Goal: Transaction & Acquisition: Complete application form

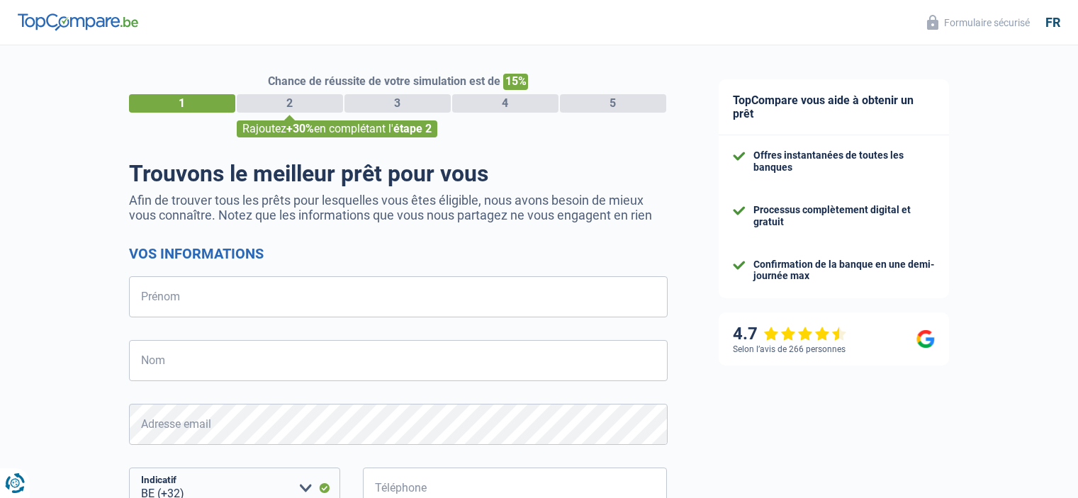
select select "32"
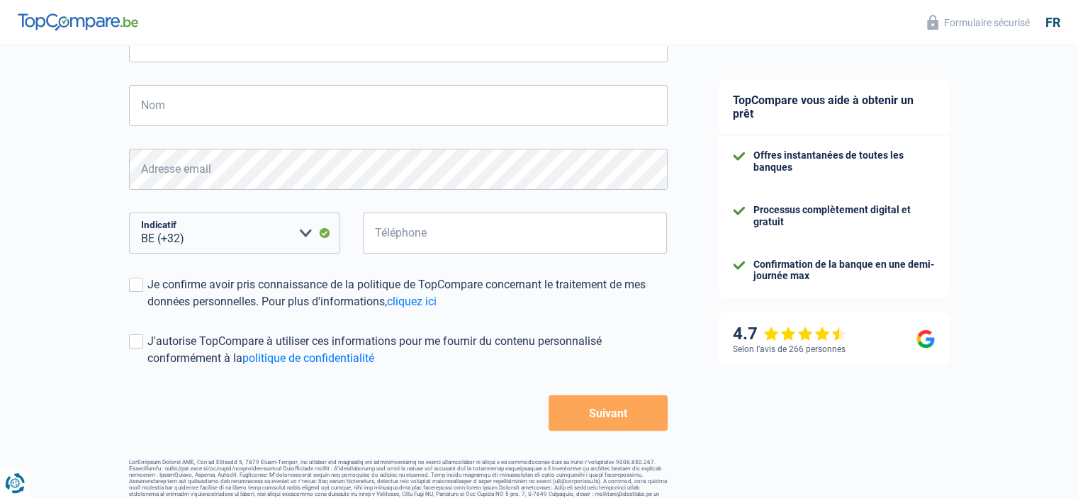
scroll to position [255, 0]
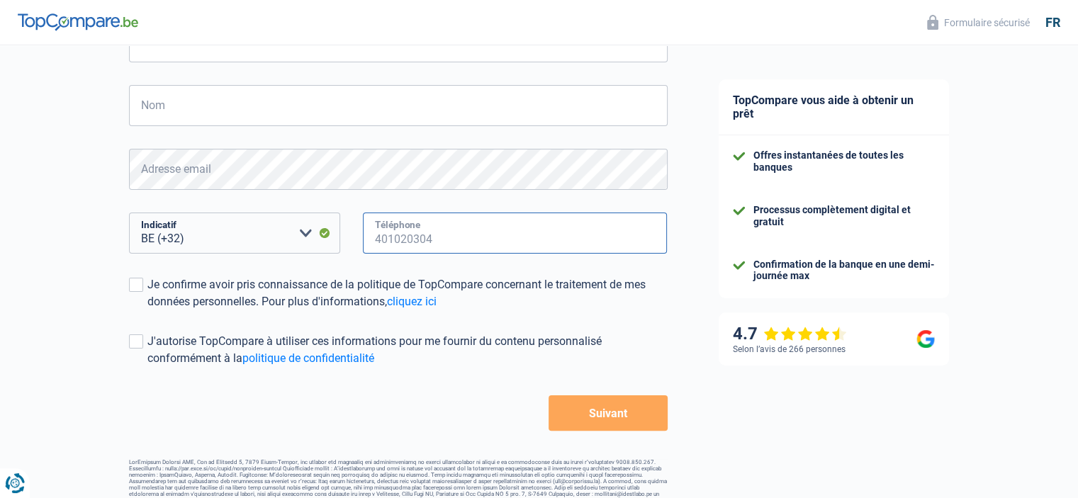
click at [437, 223] on input "Téléphone" at bounding box center [515, 233] width 305 height 41
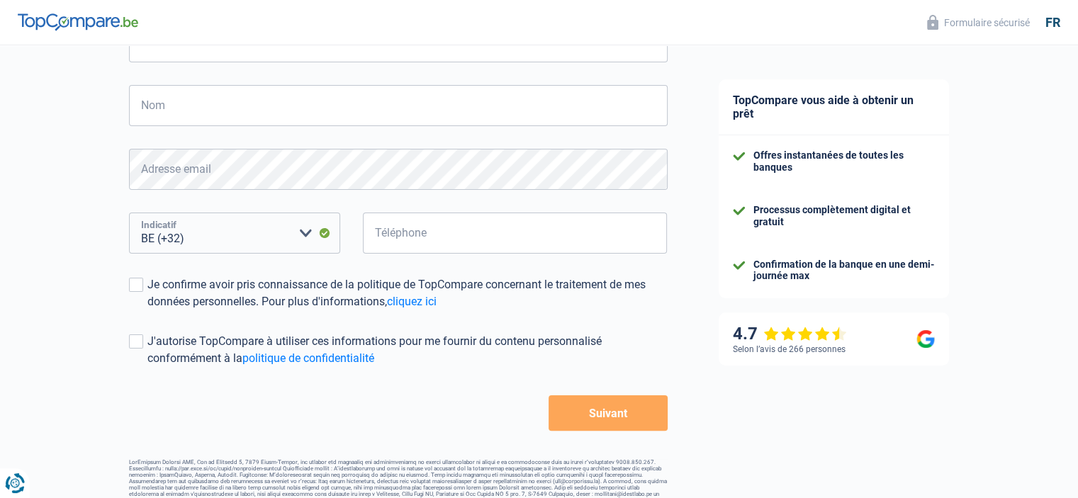
click at [279, 217] on select "BE (+32) LU (+352) Veuillez sélectionner une option" at bounding box center [234, 233] width 211 height 41
click at [281, 223] on select "BE (+32) LU (+352) Veuillez sélectionner une option" at bounding box center [234, 233] width 211 height 41
click at [267, 300] on div "Je confirme avoir pris connaissance de la politique de TopCompare concernant le…" at bounding box center [407, 293] width 520 height 34
click at [147, 310] on input "Je confirme avoir pris connaissance de la politique de TopCompare concernant le…" at bounding box center [147, 310] width 0 height 0
click at [239, 337] on div "J'autorise TopCompare à utiliser ces informations pour me fournir du contenu pe…" at bounding box center [407, 350] width 520 height 34
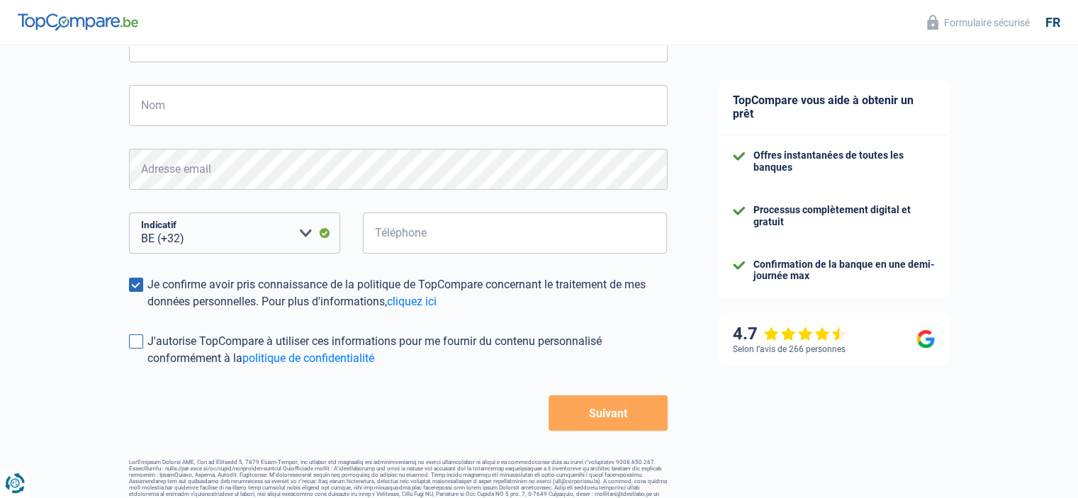
click at [147, 367] on input "J'autorise TopCompare à utiliser ces informations pour me fournir du contenu pe…" at bounding box center [147, 367] width 0 height 0
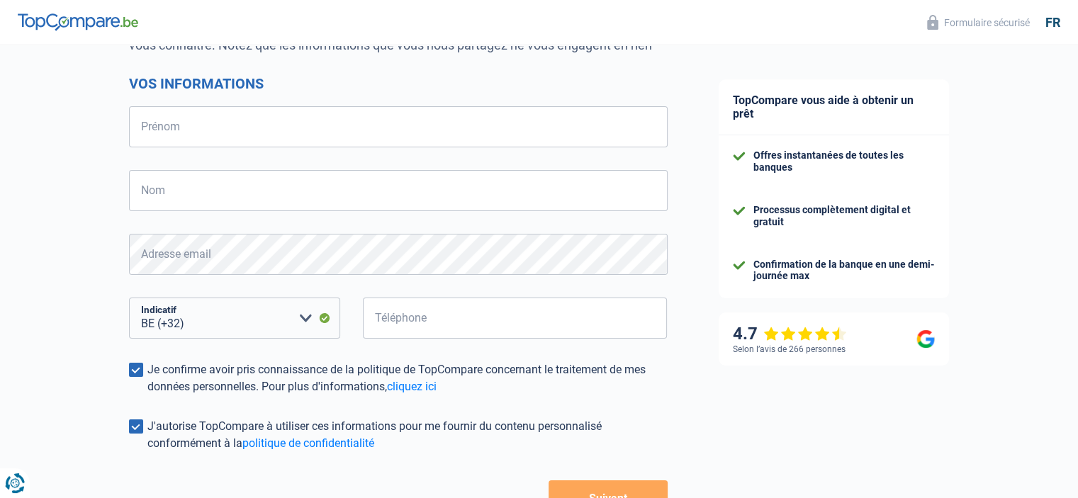
scroll to position [0, 0]
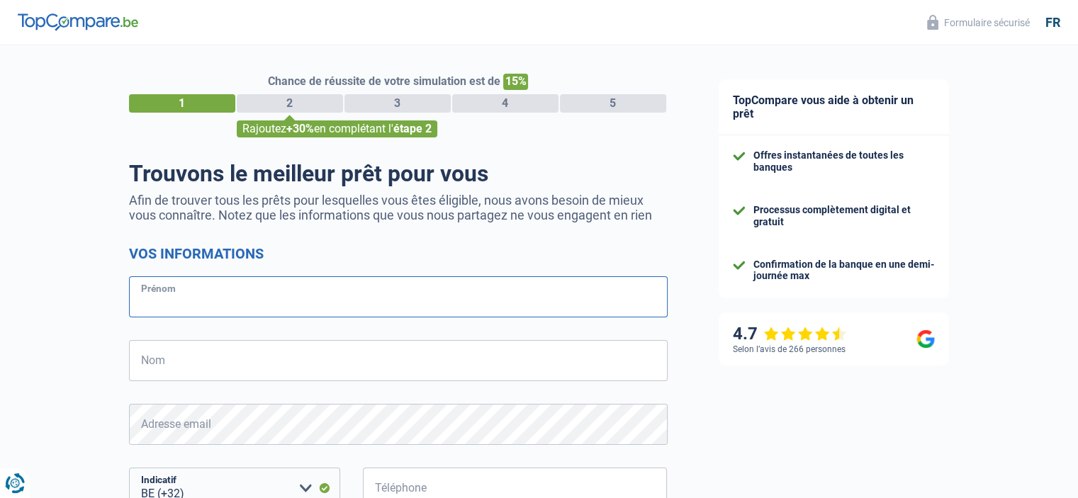
click at [350, 301] on input "Prénom" at bounding box center [398, 296] width 538 height 41
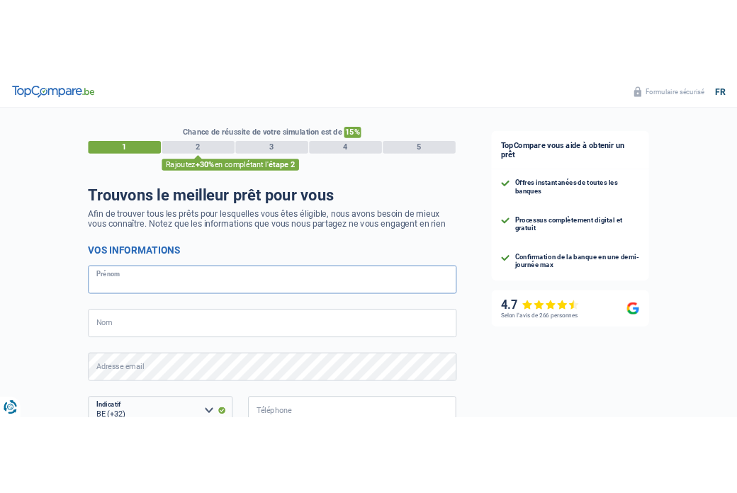
scroll to position [85, 0]
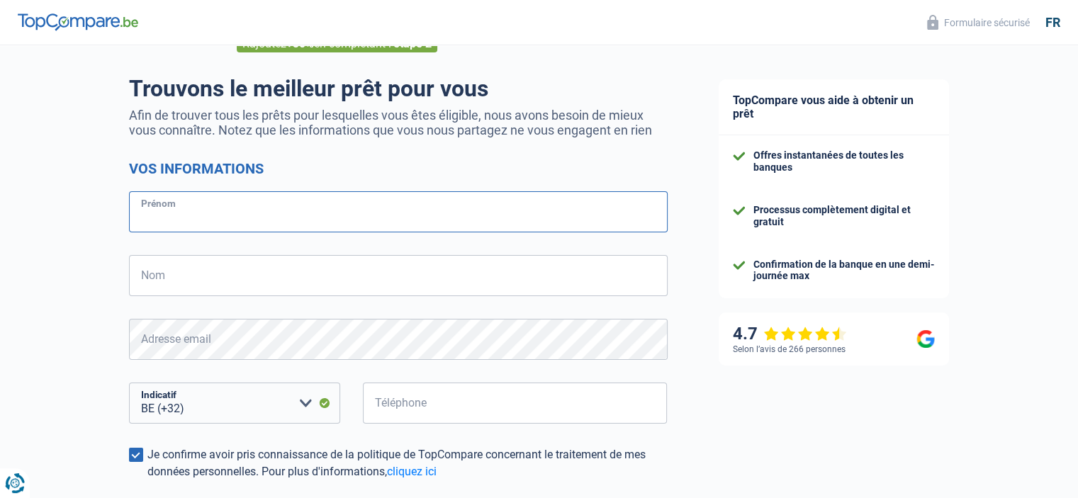
click at [296, 194] on input "Prénom" at bounding box center [398, 211] width 538 height 41
type input "[PERSON_NAME]"
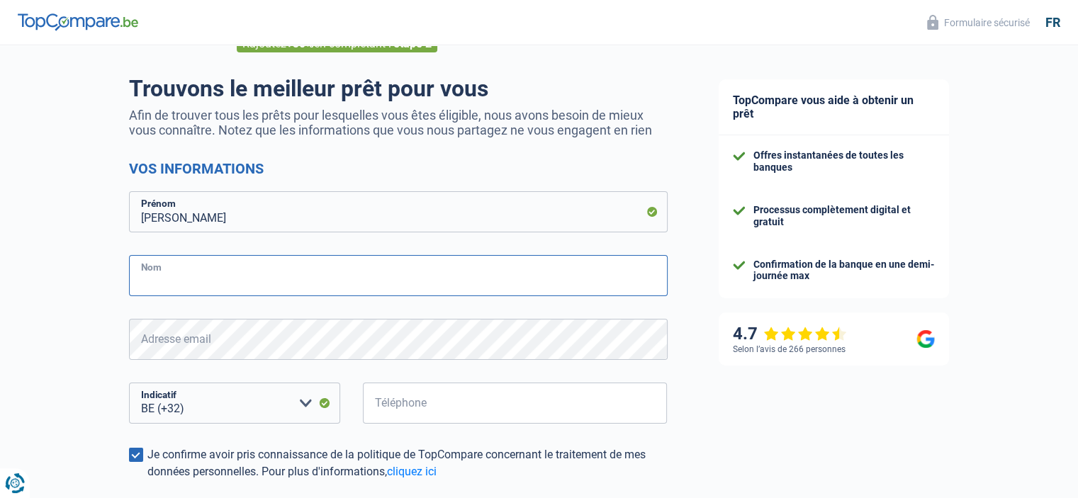
click at [241, 272] on input "Nom" at bounding box center [398, 275] width 538 height 41
type input "[PERSON_NAME]"
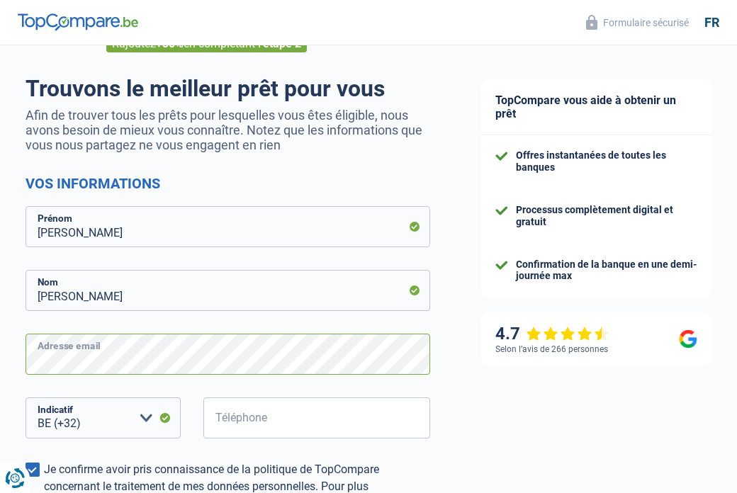
scroll to position [324, 0]
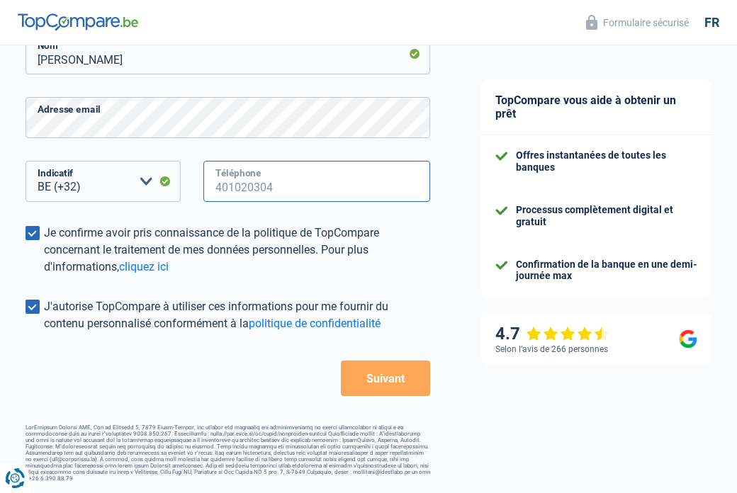
drag, startPoint x: 242, startPoint y: 173, endPoint x: 245, endPoint y: 182, distance: 9.6
click at [245, 183] on input "Téléphone" at bounding box center [316, 181] width 227 height 41
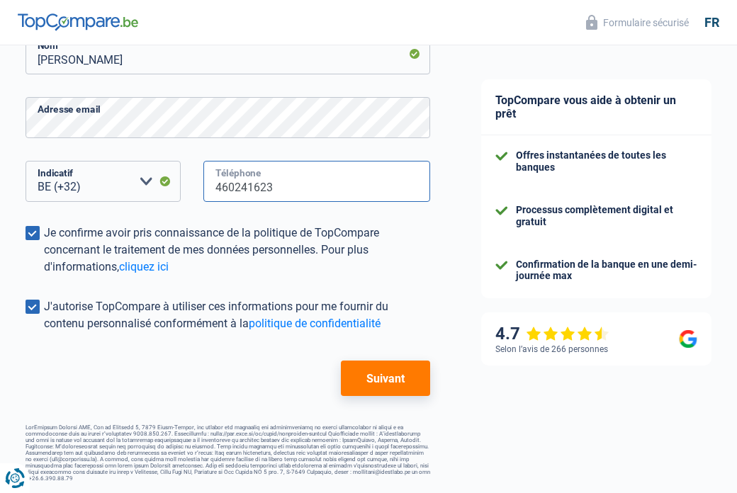
type input "460241623"
click at [395, 354] on form "Vos informations [PERSON_NAME] Adresse email BE (+32) LU (+352) Veuillez sélect…" at bounding box center [228, 167] width 405 height 458
drag, startPoint x: 411, startPoint y: 366, endPoint x: 402, endPoint y: 320, distance: 47.0
click at [412, 377] on button "Suivant" at bounding box center [385, 378] width 89 height 35
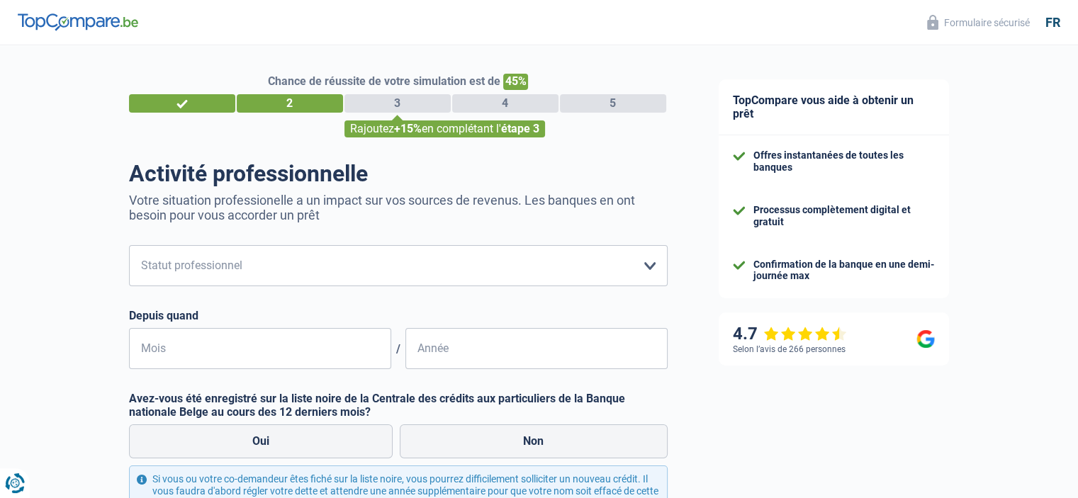
scroll to position [167, 0]
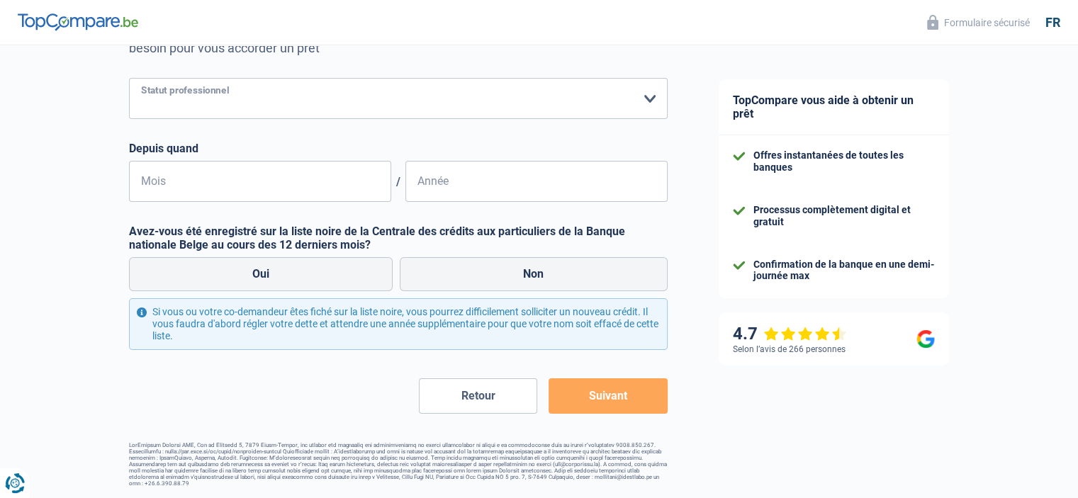
click at [496, 103] on select "Ouvrier Employé privé Employé public Invalide Indépendant Pensionné Chômeur Mut…" at bounding box center [398, 98] width 538 height 41
click at [129, 79] on select "Ouvrier Employé privé Employé public Invalide Indépendant Pensionné Chômeur Mut…" at bounding box center [398, 98] width 538 height 41
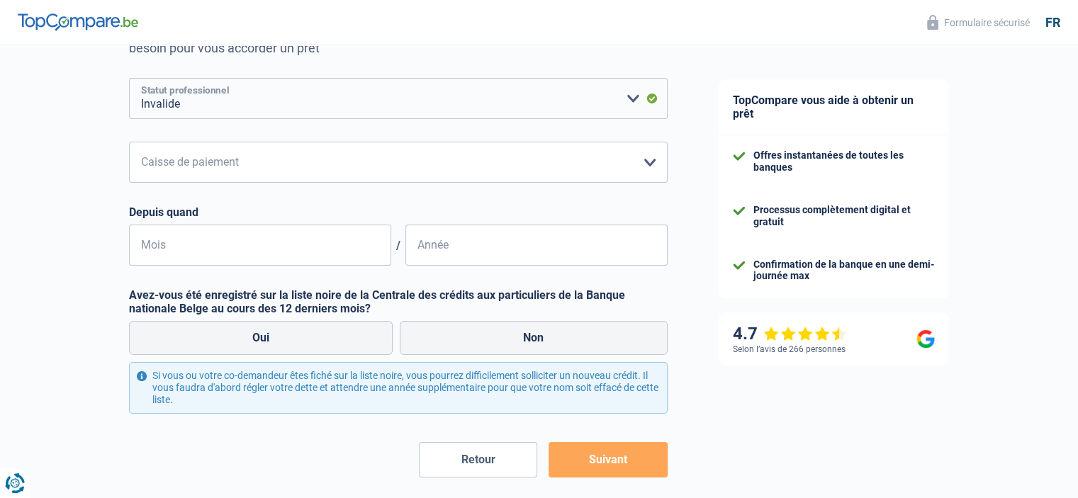
click at [405, 103] on select "Ouvrier Employé privé Employé public Invalide Indépendant Pensionné Chômeur Mut…" at bounding box center [398, 98] width 538 height 41
click at [624, 79] on select "Ouvrier Employé privé Employé public Invalide Indépendant Pensionné Chômeur Mut…" at bounding box center [398, 98] width 538 height 41
click at [660, 179] on select "Mutualité [DEMOGRAPHIC_DATA] Mutualité Socialiste (Solidaris) SPF Sécurité Soci…" at bounding box center [398, 162] width 538 height 41
click at [490, 81] on select "Ouvrier Employé privé Employé public Invalide Indépendant Pensionné Chômeur Mut…" at bounding box center [398, 98] width 538 height 41
select select "privateEmployee"
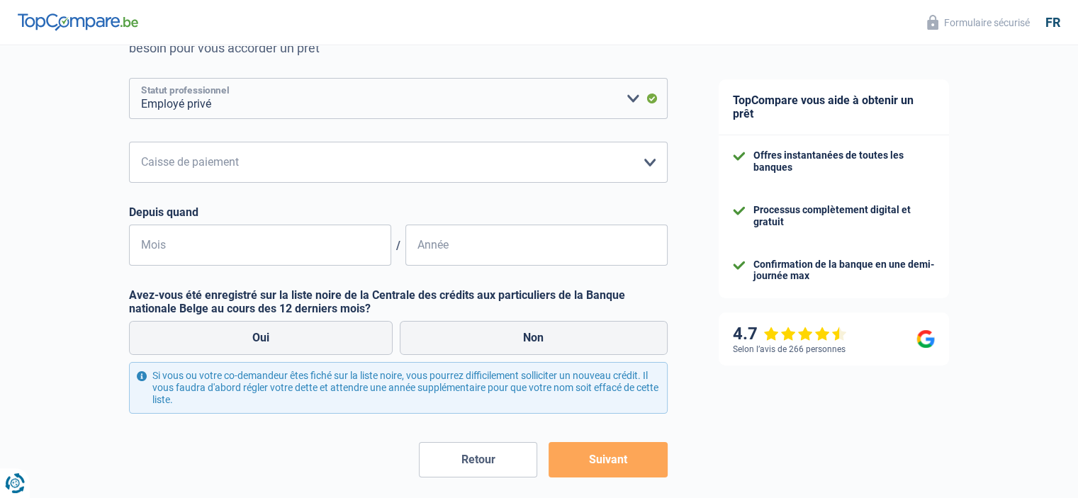
click at [129, 79] on select "Ouvrier Employé privé Employé public Invalide Indépendant Pensionné Chômeur Mut…" at bounding box center [398, 98] width 538 height 41
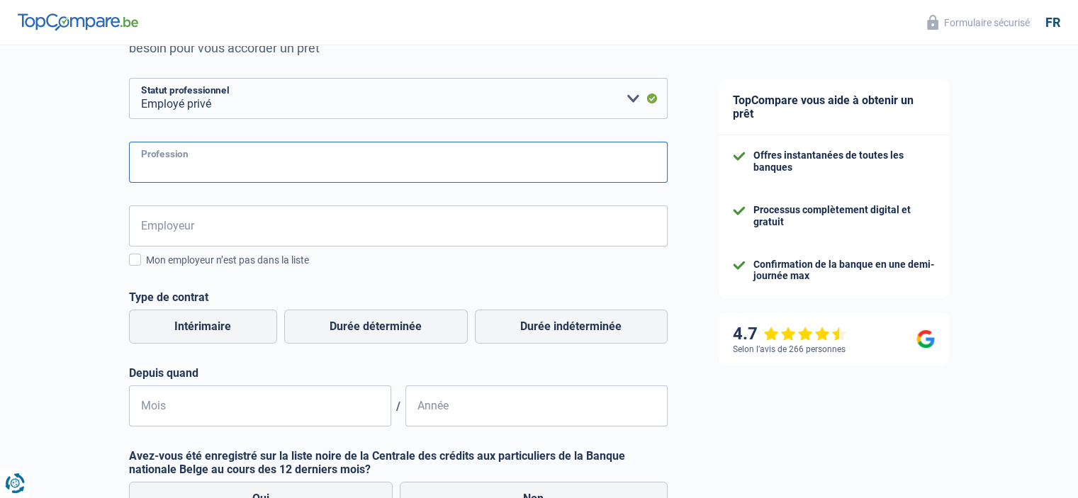
click at [235, 169] on input "Profession" at bounding box center [398, 162] width 538 height 41
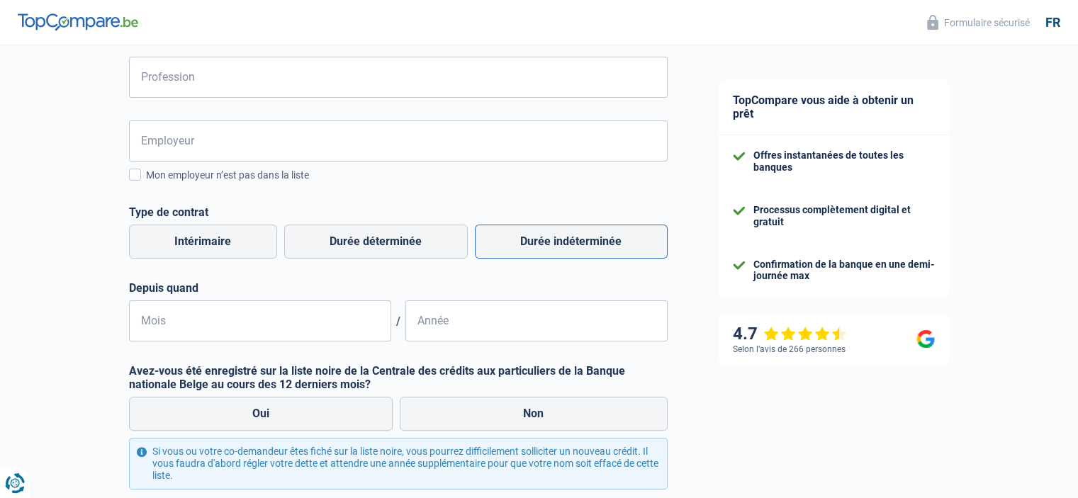
click at [531, 243] on label "Durée indéterminée" at bounding box center [571, 242] width 193 height 34
click at [531, 243] on input "Durée indéterminée" at bounding box center [571, 242] width 193 height 34
radio input "true"
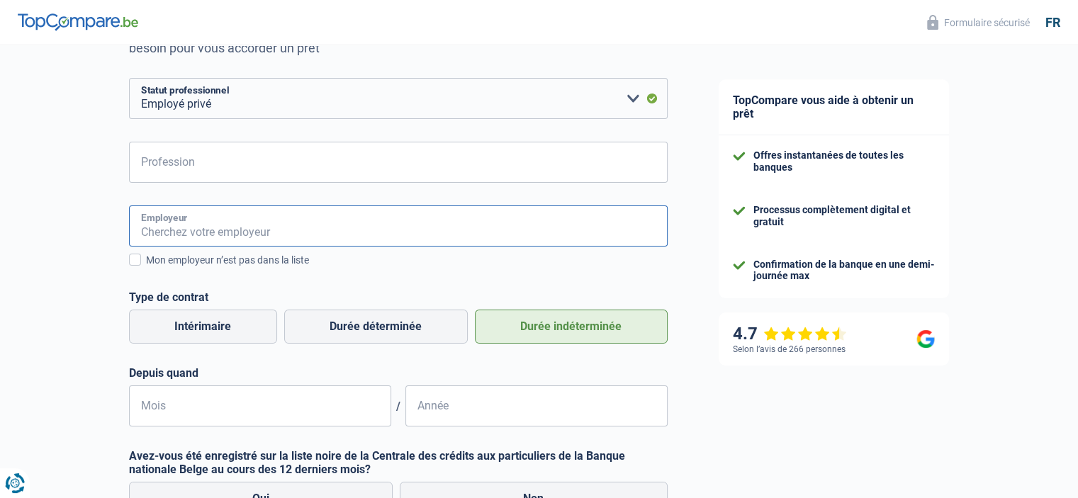
click at [222, 228] on input "Employeur" at bounding box center [398, 225] width 538 height 41
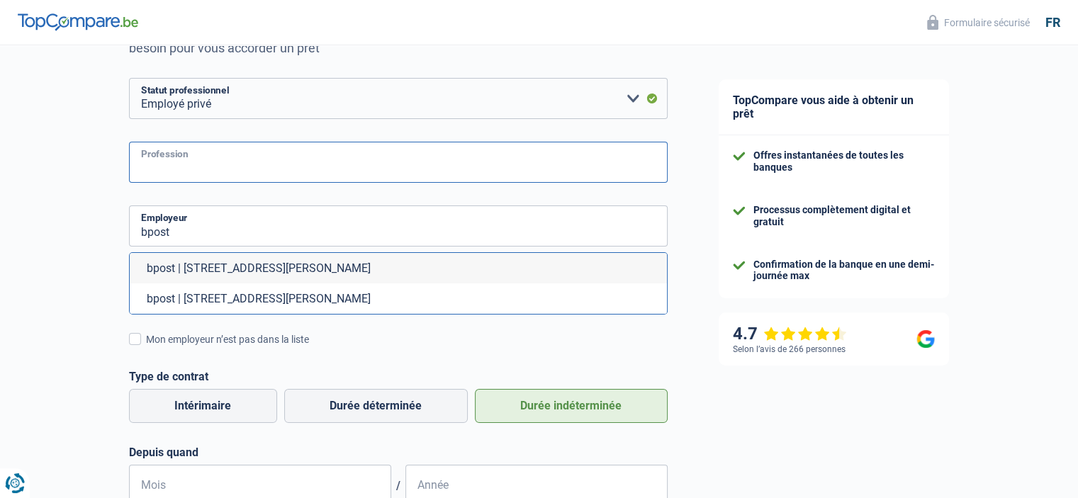
click at [174, 161] on input "Profession" at bounding box center [398, 162] width 538 height 41
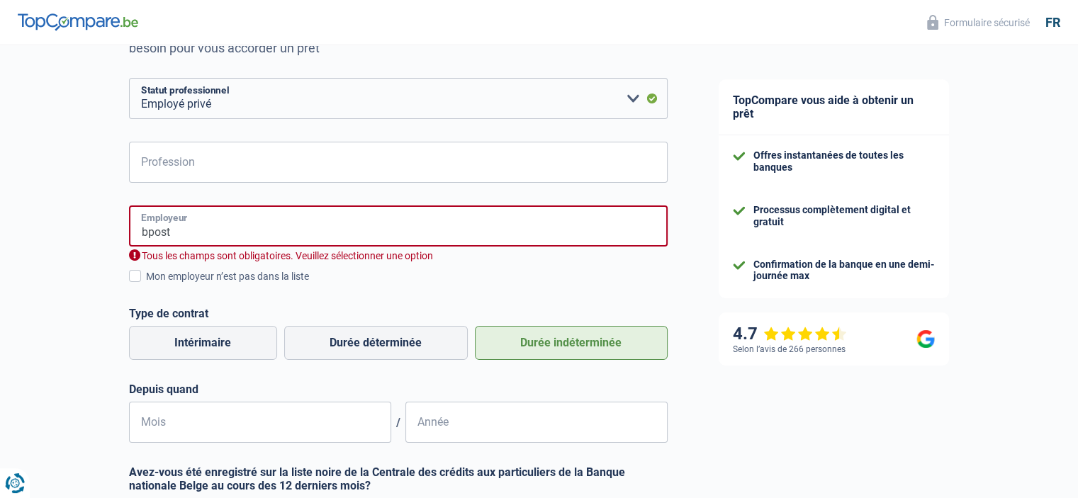
click at [247, 227] on input "bpost" at bounding box center [398, 225] width 538 height 41
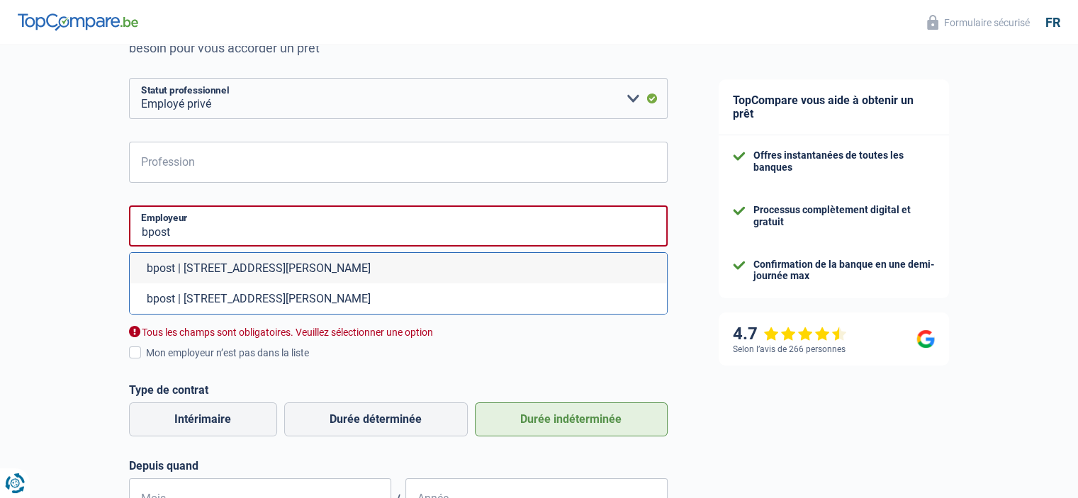
click at [215, 266] on li "bpost | [STREET_ADDRESS][PERSON_NAME]" at bounding box center [398, 268] width 537 height 30
type input "bpost | [STREET_ADDRESS][PERSON_NAME]"
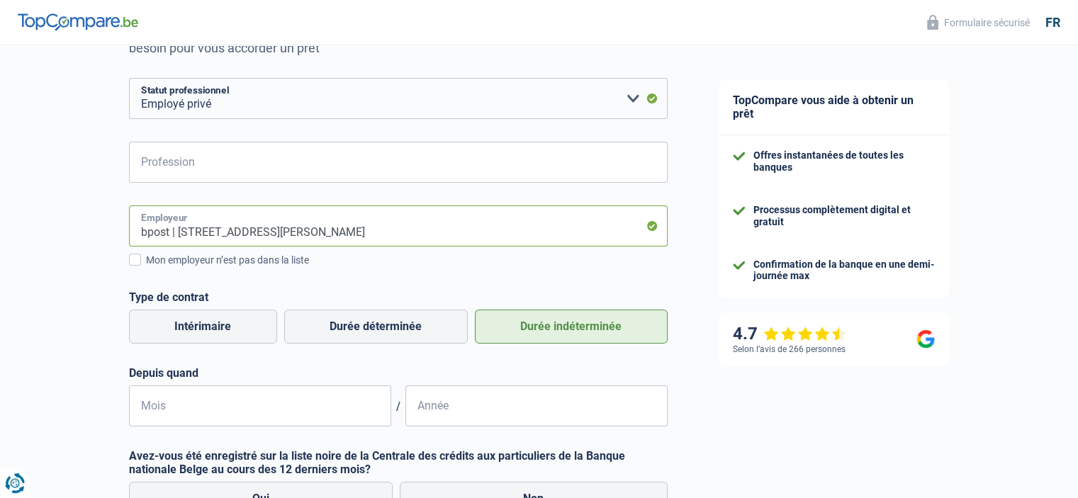
click at [383, 226] on input "bpost | [STREET_ADDRESS][PERSON_NAME]" at bounding box center [398, 225] width 538 height 41
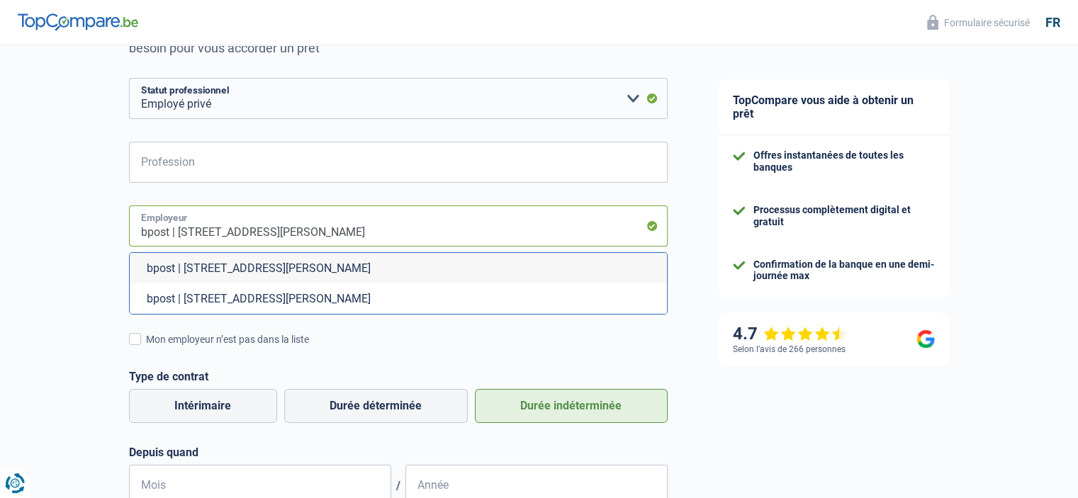
scroll to position [252, 0]
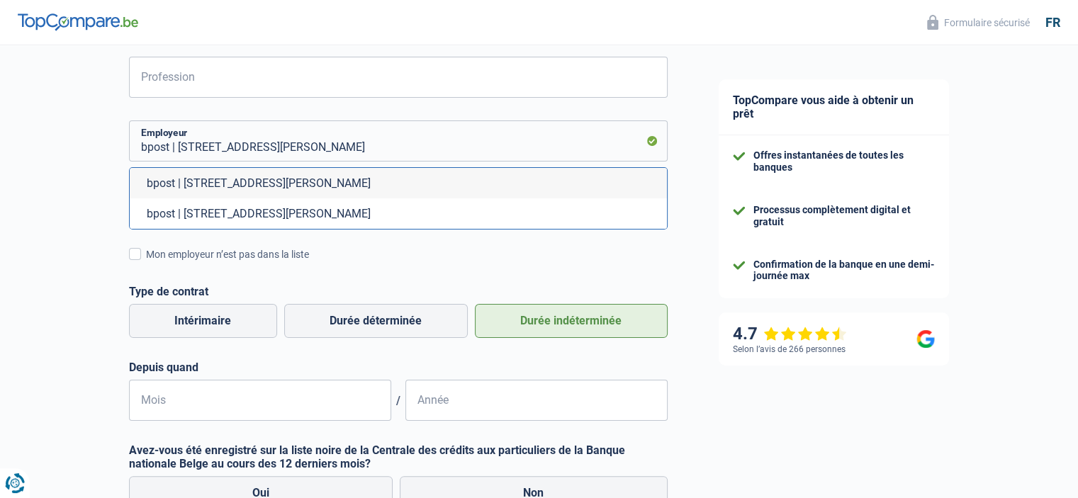
click at [371, 267] on div "bpost | [STREET_ADDRESS][PERSON_NAME] Employeur bpost | [STREET_ADDRESS][PERSON…" at bounding box center [398, 270] width 538 height 300
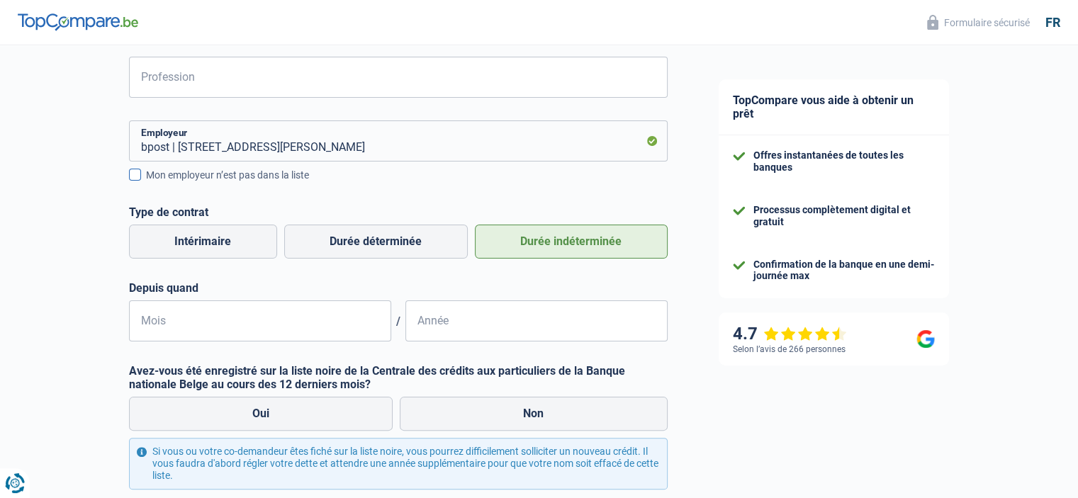
click at [286, 165] on div "bpost | [STREET_ADDRESS][PERSON_NAME] Employeur Mon employeur n’est pas dans la…" at bounding box center [398, 151] width 538 height 62
click at [281, 176] on div "Mon employeur n’est pas dans la liste" at bounding box center [406, 175] width 521 height 15
click at [146, 183] on input "Mon employeur n’est pas dans la liste" at bounding box center [146, 183] width 0 height 0
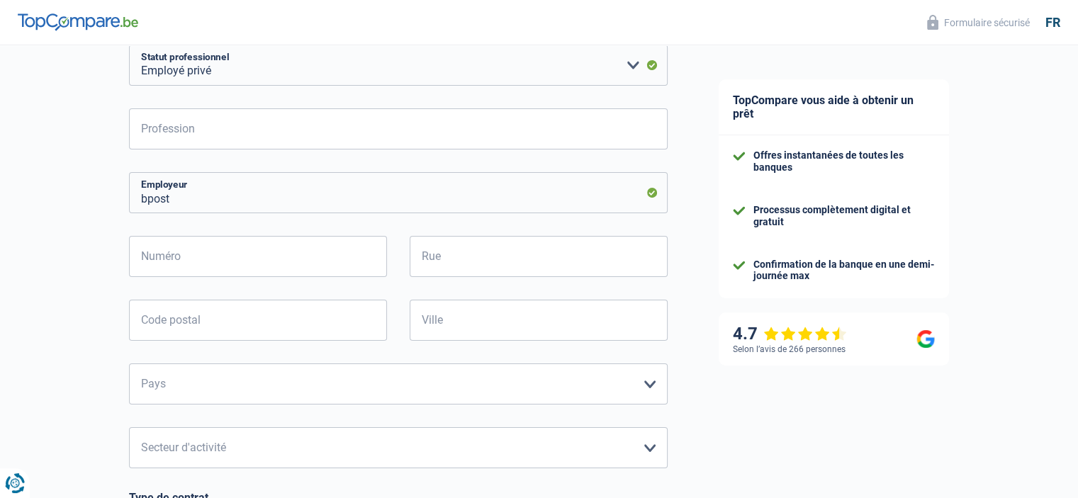
scroll to position [0, 0]
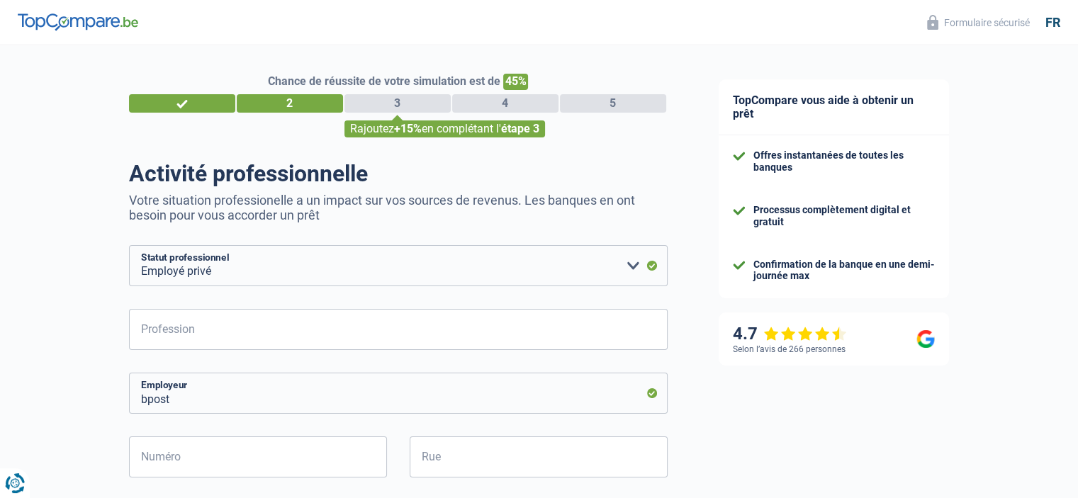
click at [306, 396] on input "bpost" at bounding box center [398, 393] width 538 height 41
drag, startPoint x: 305, startPoint y: 395, endPoint x: 299, endPoint y: 390, distance: 7.5
click at [305, 392] on input "bpost" at bounding box center [398, 393] width 538 height 41
type input "b"
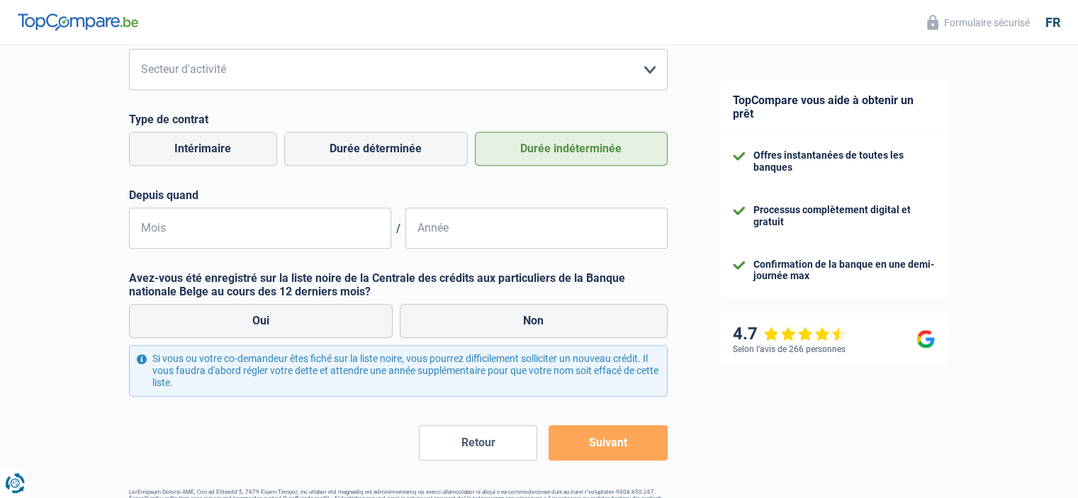
scroll to position [642, 0]
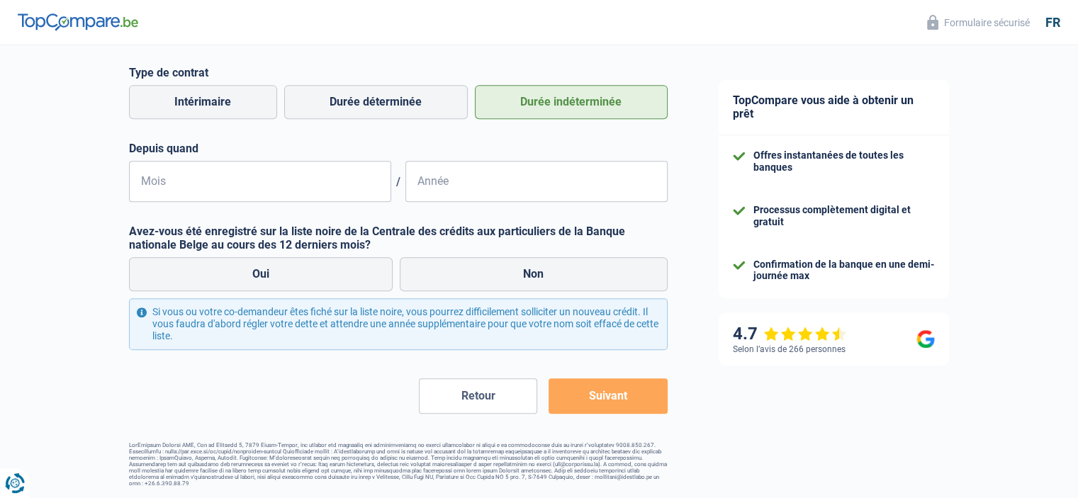
click at [475, 399] on button "Retour" at bounding box center [478, 395] width 118 height 35
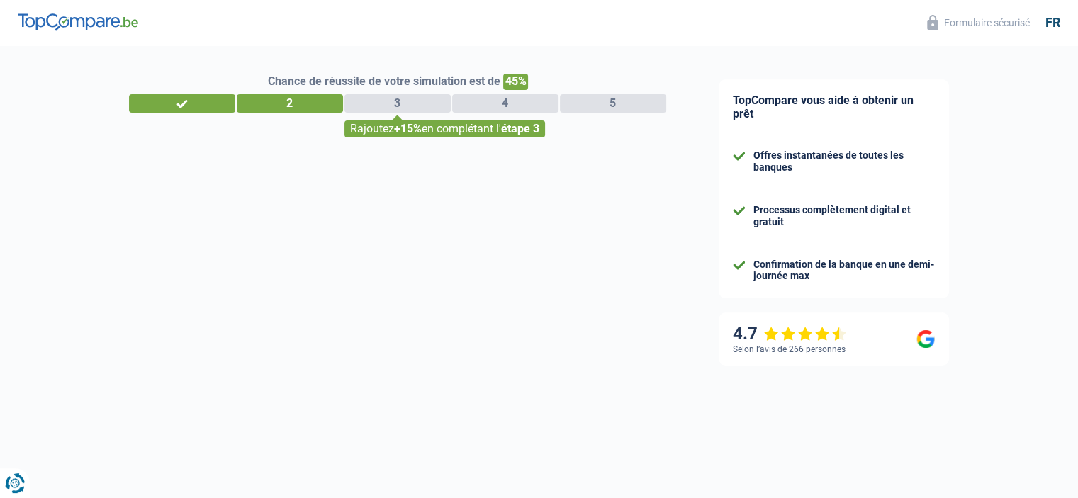
select select "32"
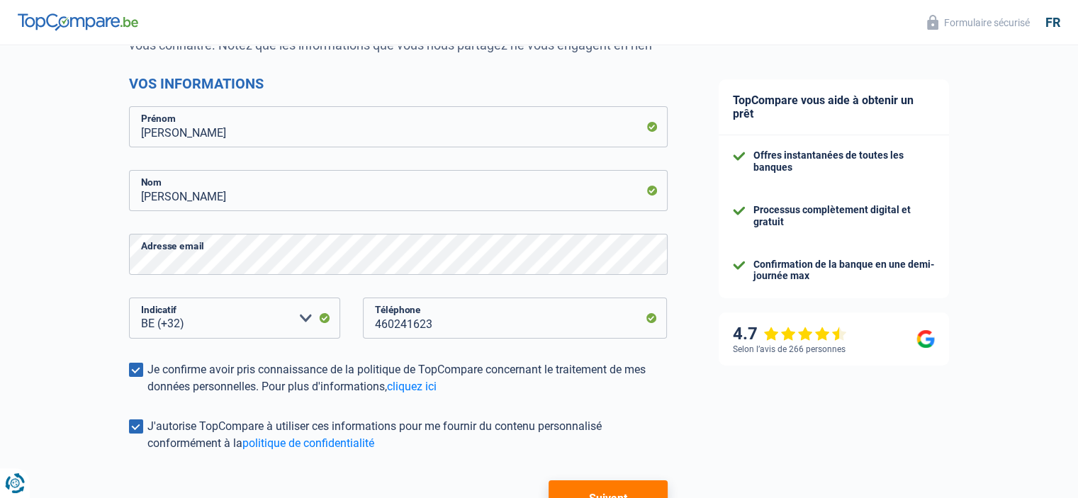
scroll to position [255, 0]
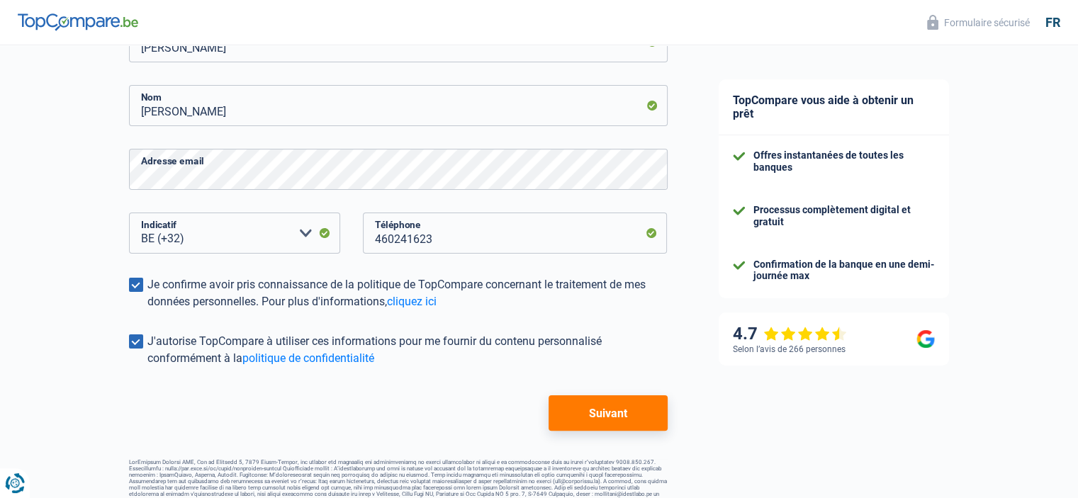
click at [606, 439] on div "Chance de réussite de votre simulation est de 45% 1 2 3 4 5 Rajoutez +15% en co…" at bounding box center [398, 161] width 538 height 685
click at [601, 426] on button "Suivant" at bounding box center [607, 412] width 118 height 35
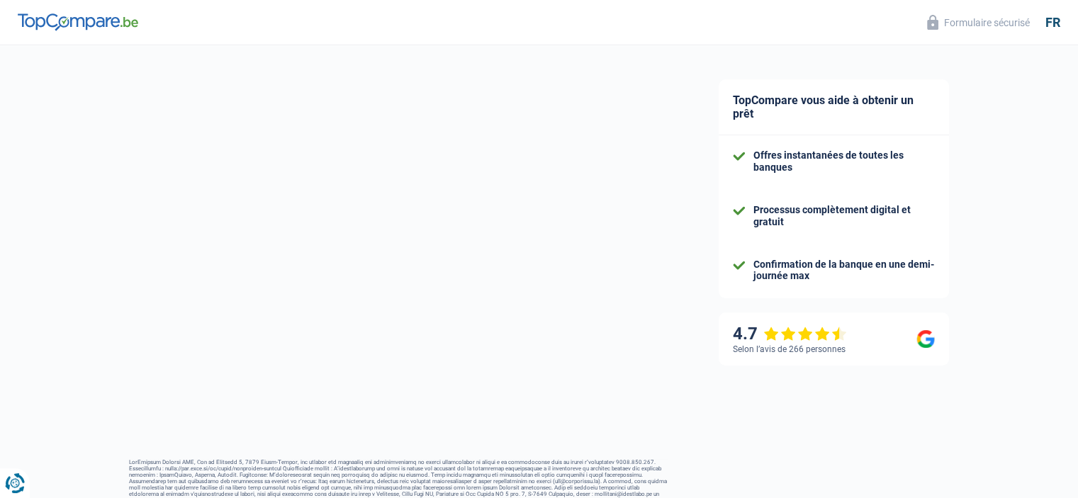
select select "privateEmployee"
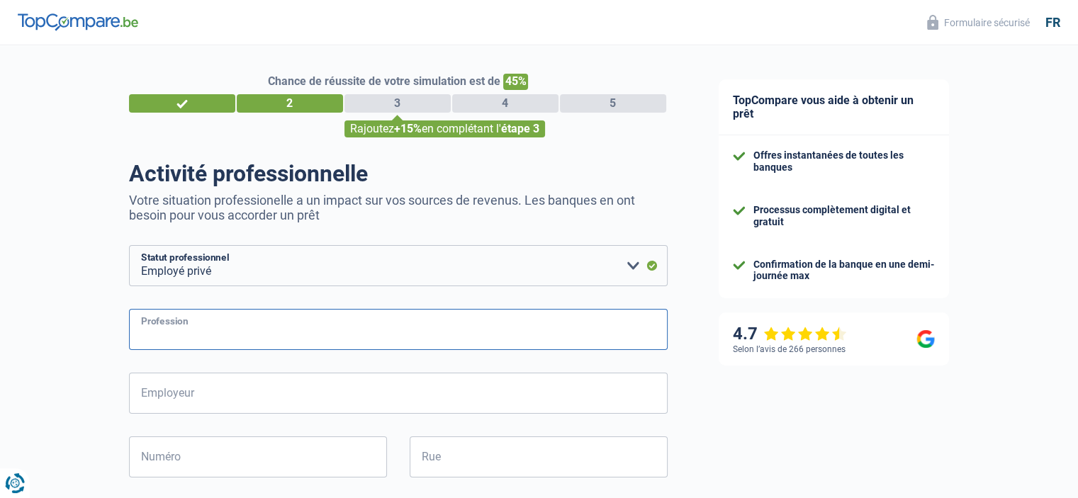
click at [347, 349] on input "Profession" at bounding box center [398, 329] width 538 height 41
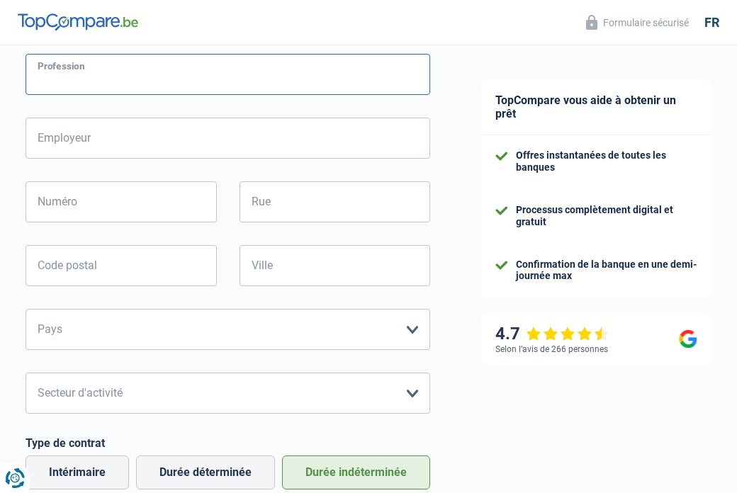
scroll to position [85, 0]
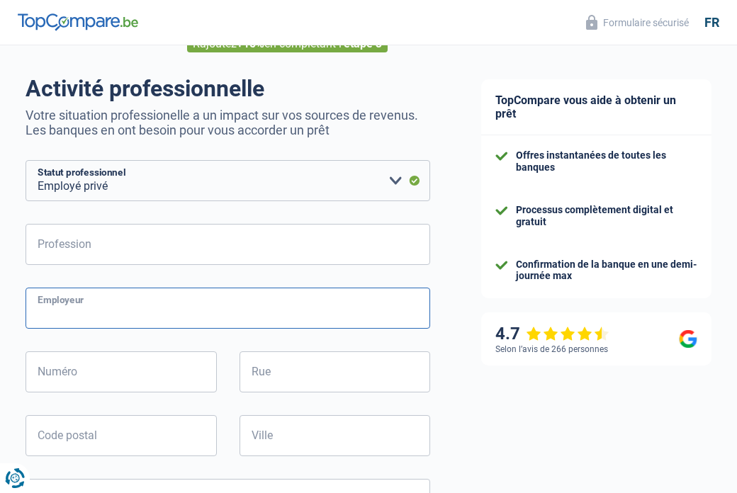
click at [392, 305] on input "Employeur" at bounding box center [228, 308] width 405 height 41
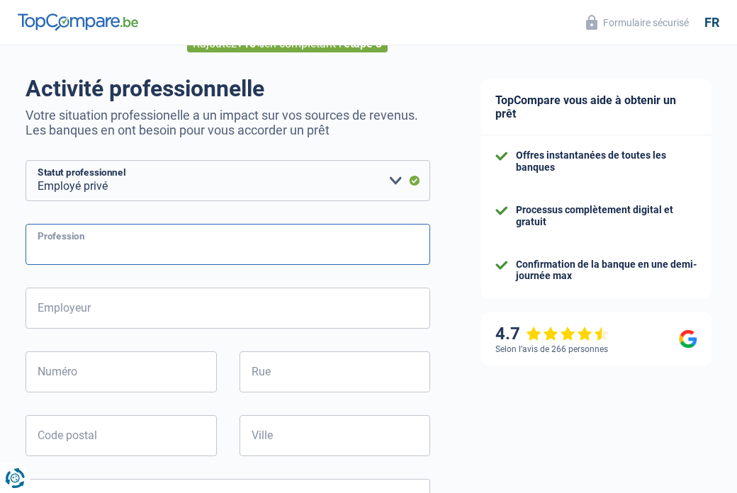
click at [322, 256] on input "Profession" at bounding box center [228, 244] width 405 height 41
paste input "Collaborateur Commercial État"
type input "Collaborateur Commercial État"
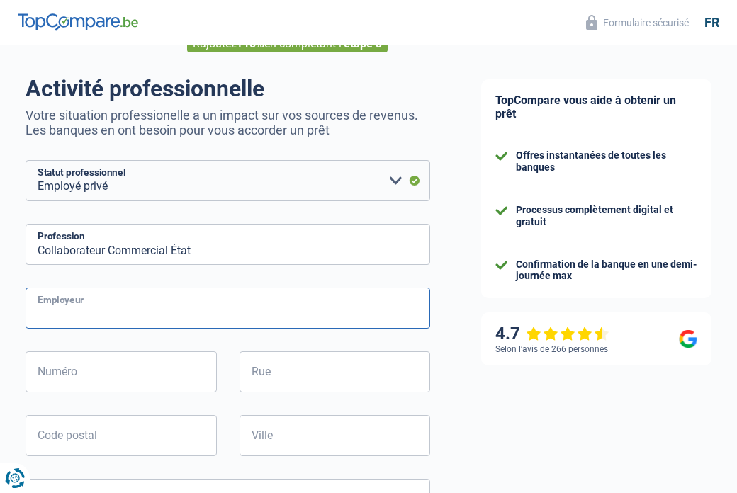
click at [271, 318] on input "Employeur" at bounding box center [228, 308] width 405 height 41
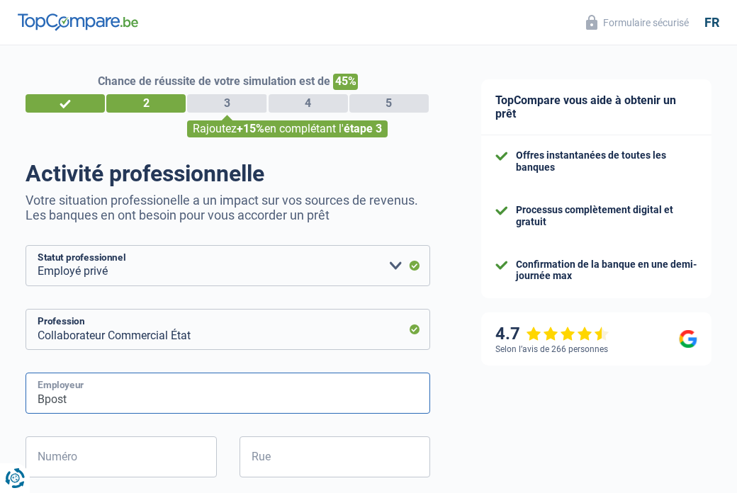
scroll to position [170, 0]
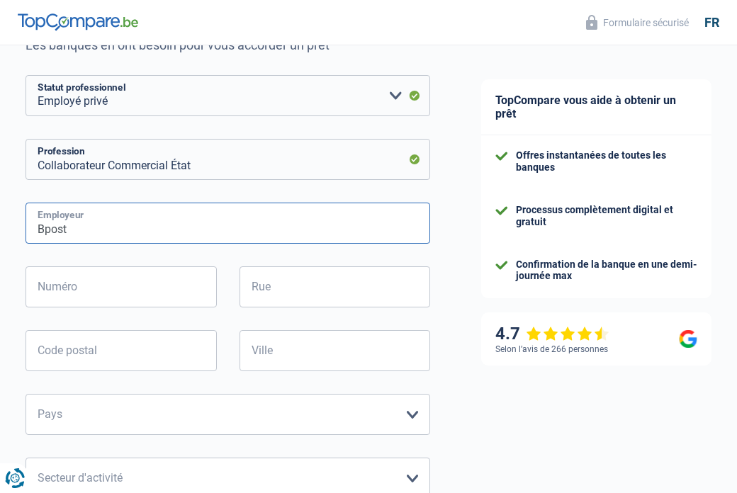
click at [181, 238] on input "Bpost" at bounding box center [228, 223] width 405 height 41
click at [145, 235] on input "Bpost" at bounding box center [228, 223] width 405 height 41
type input "Bpost"
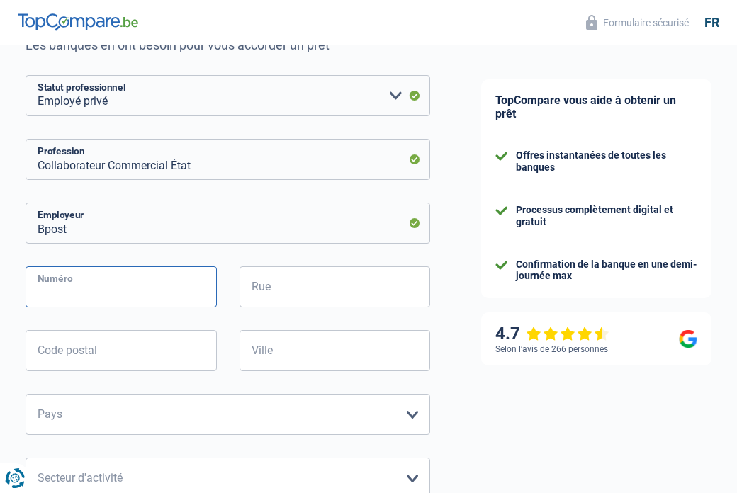
click at [92, 268] on input "Numéro" at bounding box center [121, 286] width 191 height 41
click at [90, 289] on input "Numéro" at bounding box center [121, 286] width 191 height 41
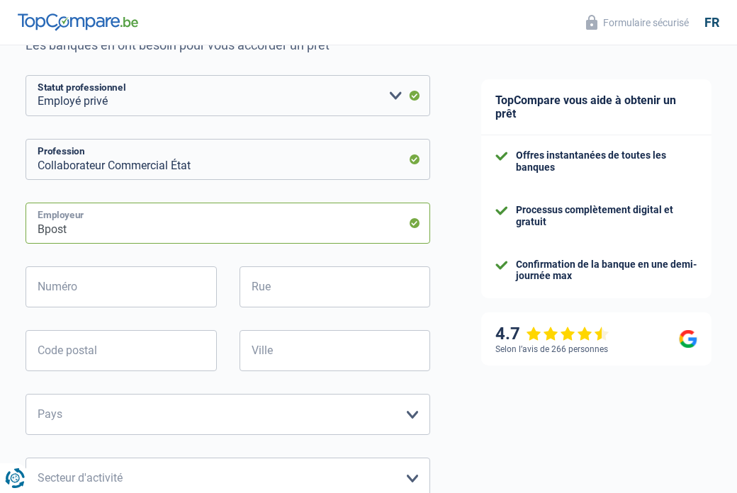
click at [108, 213] on input "Bpost" at bounding box center [228, 223] width 405 height 41
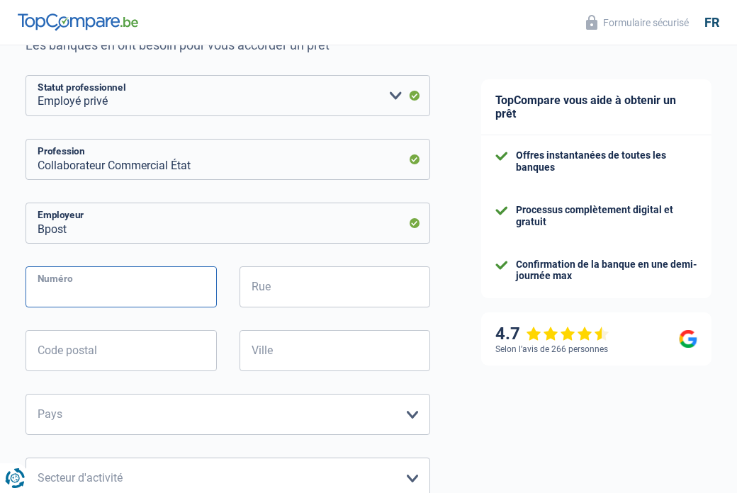
click at [110, 300] on input "Numéro" at bounding box center [121, 286] width 191 height 41
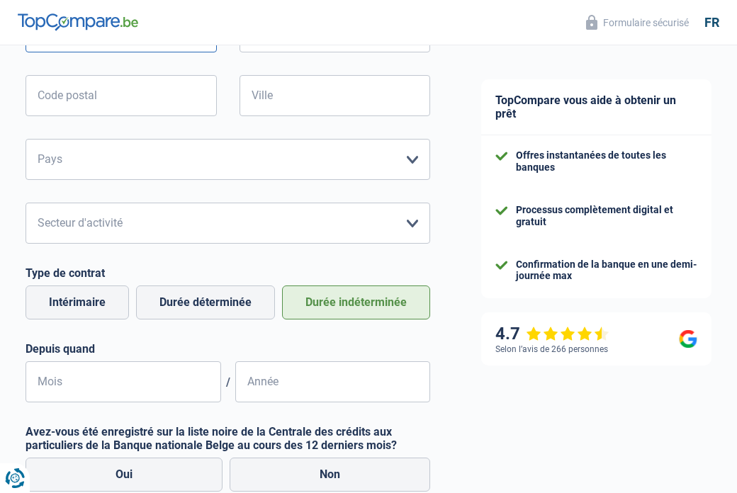
scroll to position [510, 0]
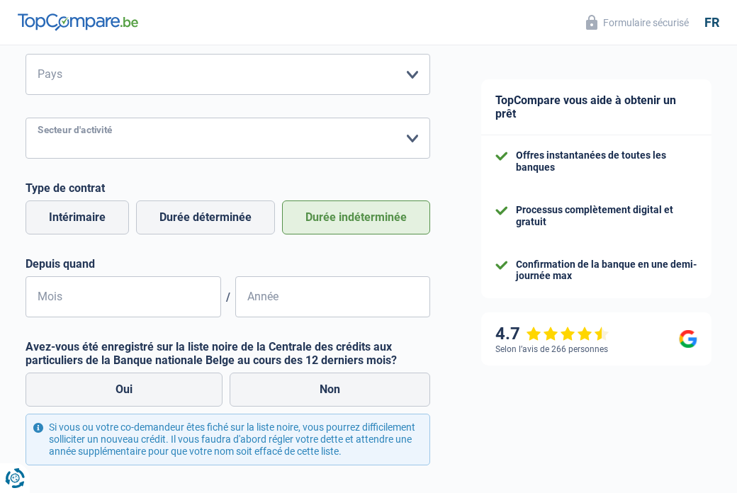
click at [181, 140] on select "Agriculture/Pêche Industrie Horeca Courier/Fitness/Taxi Construction Banques/As…" at bounding box center [228, 138] width 405 height 41
select select "banksInsurance"
click at [150, 121] on select "Agriculture/Pêche Industrie Horeca Courier/Fitness/Taxi Construction Banques/As…" at bounding box center [228, 138] width 405 height 41
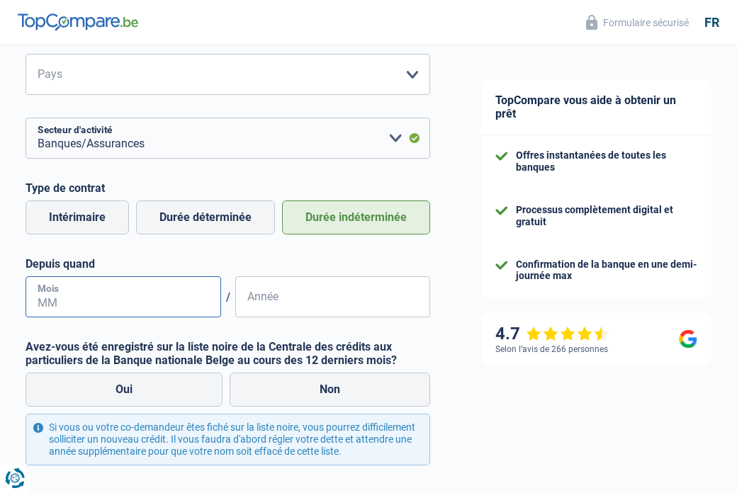
click at [115, 295] on input "Mois" at bounding box center [124, 296] width 196 height 41
type input "06"
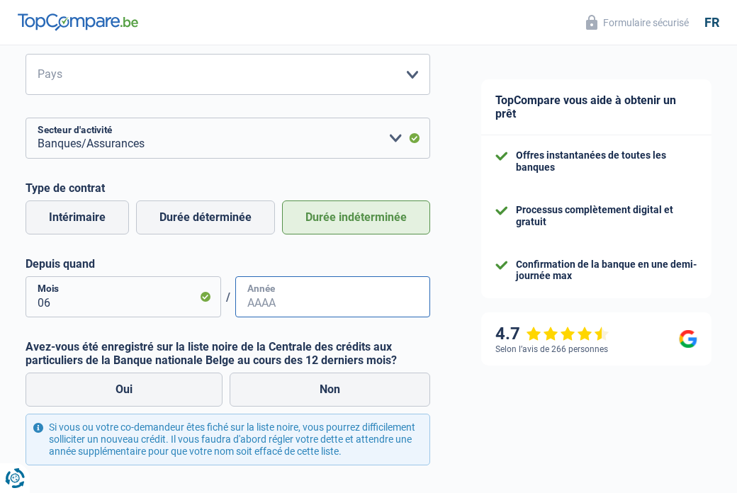
click at [295, 303] on input "Année" at bounding box center [333, 296] width 196 height 41
type input "2016"
click at [354, 359] on label "Avez-vous été enregistré sur la liste noire de la Centrale des crédits aux part…" at bounding box center [228, 353] width 405 height 27
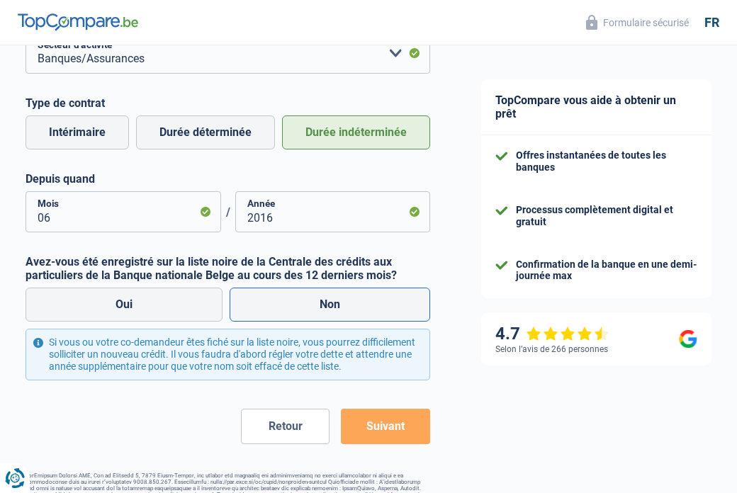
click at [304, 303] on label "Non" at bounding box center [330, 305] width 200 height 34
click at [304, 303] on input "Non" at bounding box center [330, 305] width 200 height 34
radio input "true"
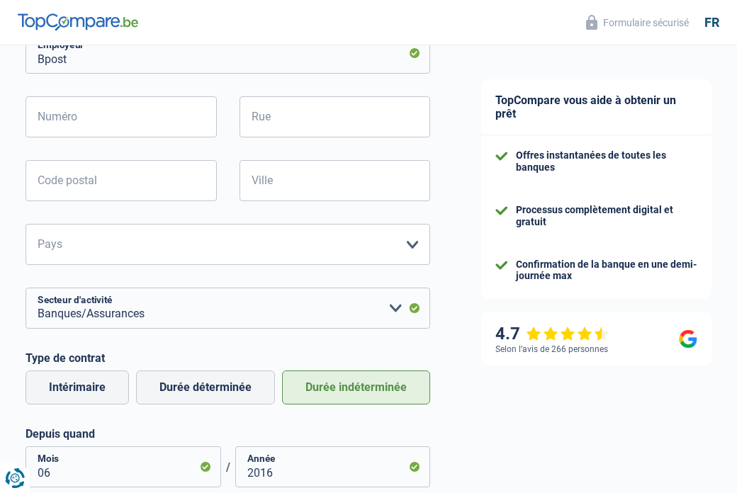
scroll to position [255, 0]
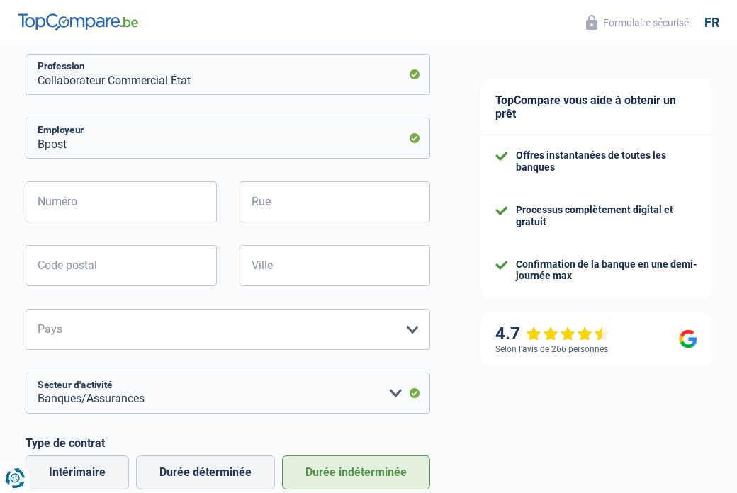
click at [152, 174] on div "Bpost Employeur Numéro Tous les champs sont obligatoires. Veuillez fournir une …" at bounding box center [228, 345] width 405 height 455
click at [145, 200] on input "Numéro" at bounding box center [121, 201] width 191 height 41
click at [106, 283] on input "Code postal" at bounding box center [121, 265] width 191 height 41
type input "1000"
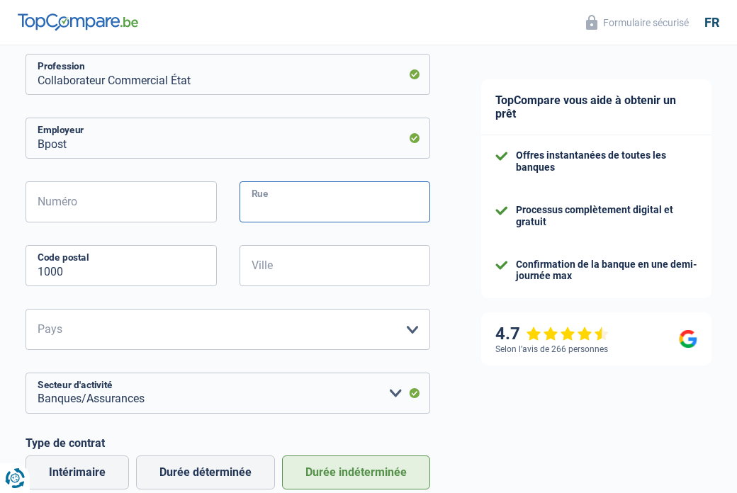
click at [314, 200] on input "Rue" at bounding box center [334, 201] width 191 height 41
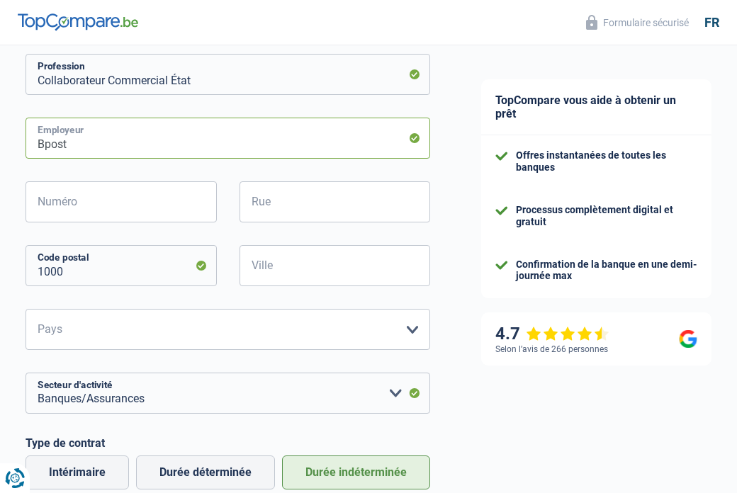
click at [245, 137] on input "Bpost" at bounding box center [228, 138] width 405 height 41
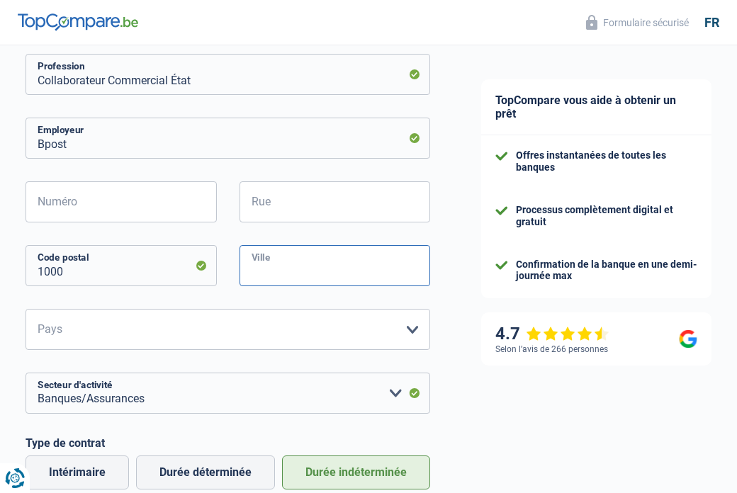
click at [293, 254] on input "Ville" at bounding box center [334, 265] width 191 height 41
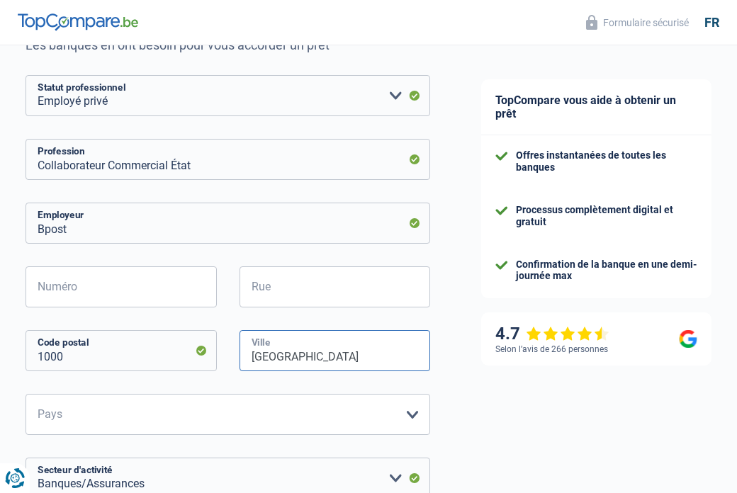
type input "[GEOGRAPHIC_DATA]"
click at [169, 298] on input "Numéro" at bounding box center [121, 286] width 191 height 41
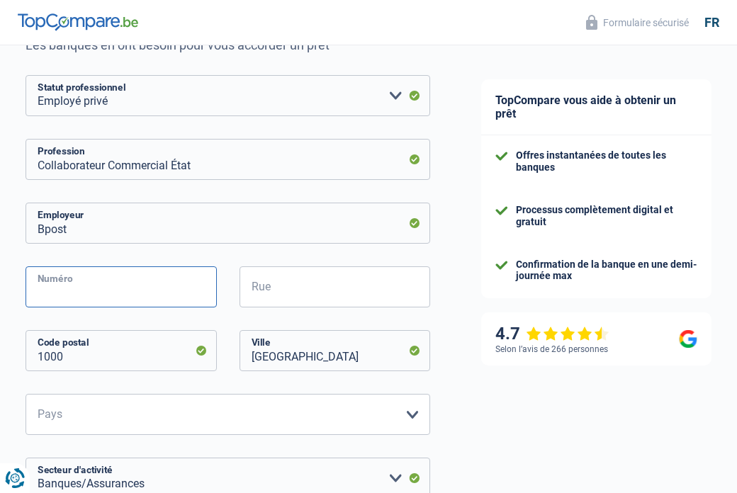
click at [169, 298] on input "Numéro" at bounding box center [121, 286] width 191 height 41
click at [152, 297] on input "Numéro" at bounding box center [121, 286] width 191 height 41
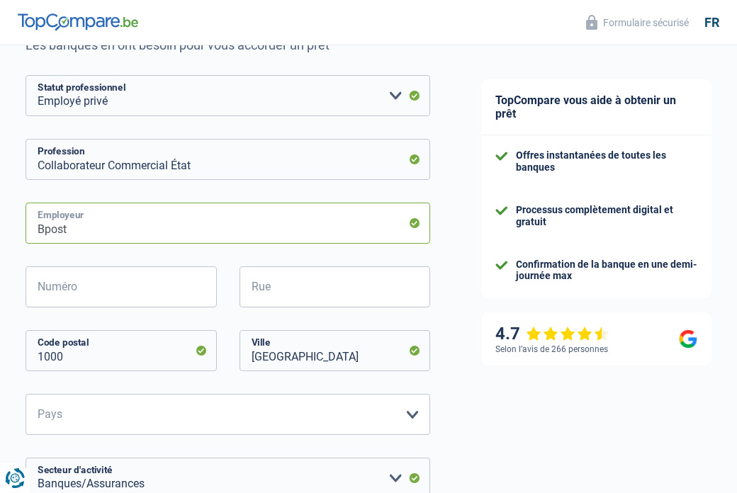
click at [238, 235] on input "Bpost" at bounding box center [228, 223] width 405 height 41
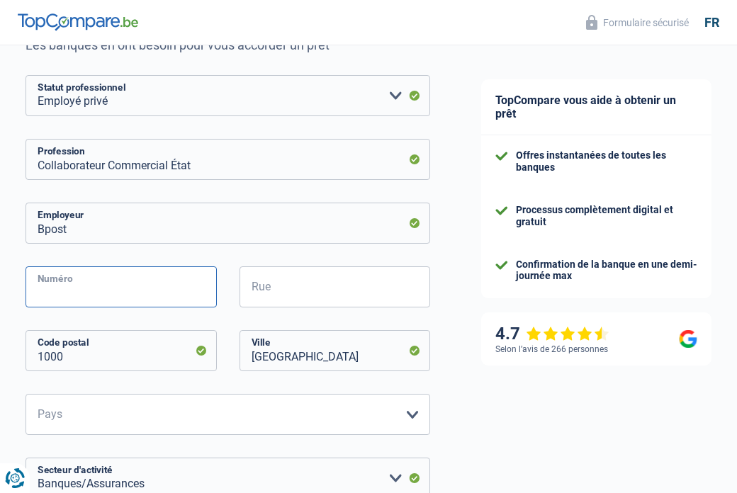
click at [165, 296] on input "Numéro" at bounding box center [121, 286] width 191 height 41
type input "2"
click at [165, 296] on input "2" at bounding box center [121, 286] width 191 height 41
type input "1"
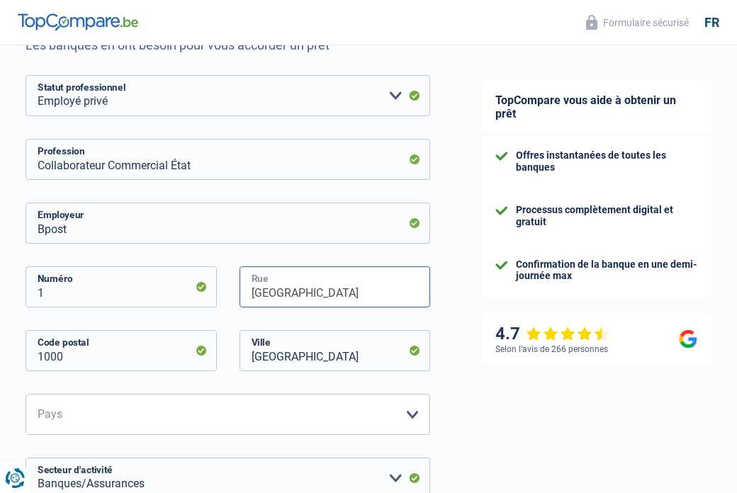
scroll to position [340, 0]
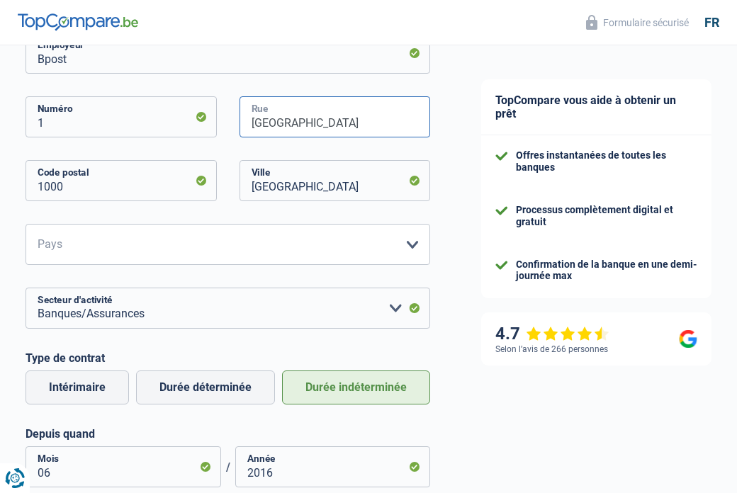
type input "[GEOGRAPHIC_DATA]"
click at [92, 244] on select "[GEOGRAPHIC_DATA] [GEOGRAPHIC_DATA] [GEOGRAPHIC_DATA] [GEOGRAPHIC_DATA] [GEOGRA…" at bounding box center [228, 244] width 405 height 41
select select "BE"
click at [26, 225] on select "[GEOGRAPHIC_DATA] [GEOGRAPHIC_DATA] [GEOGRAPHIC_DATA] [GEOGRAPHIC_DATA] [GEOGRA…" at bounding box center [228, 244] width 405 height 41
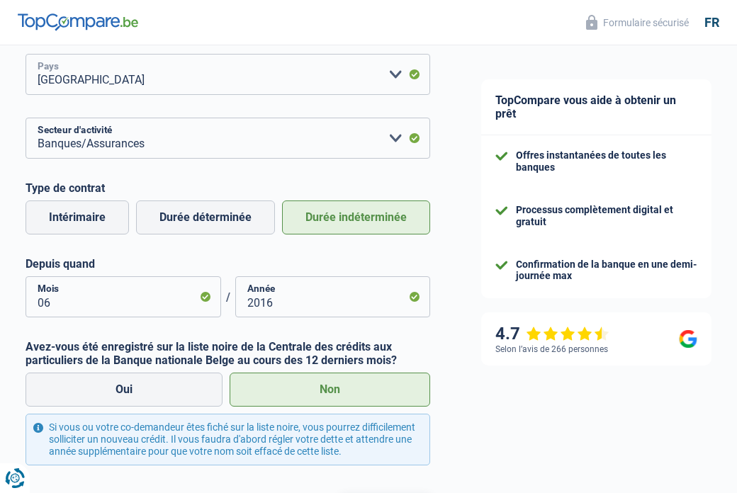
scroll to position [595, 0]
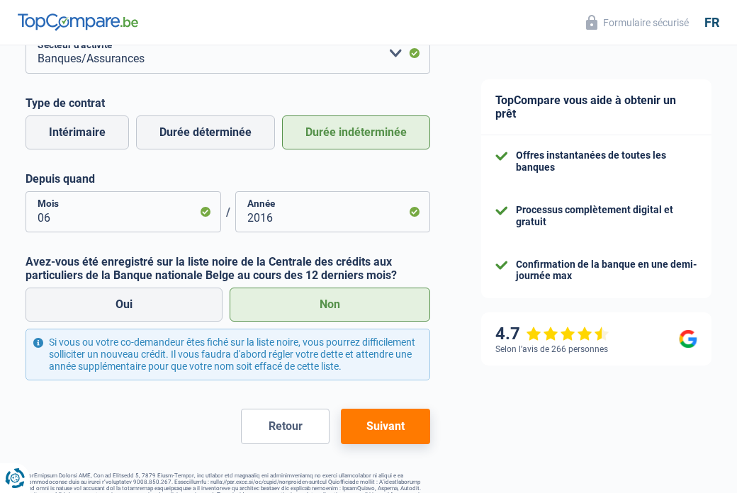
click at [366, 426] on button "Suivant" at bounding box center [385, 426] width 89 height 35
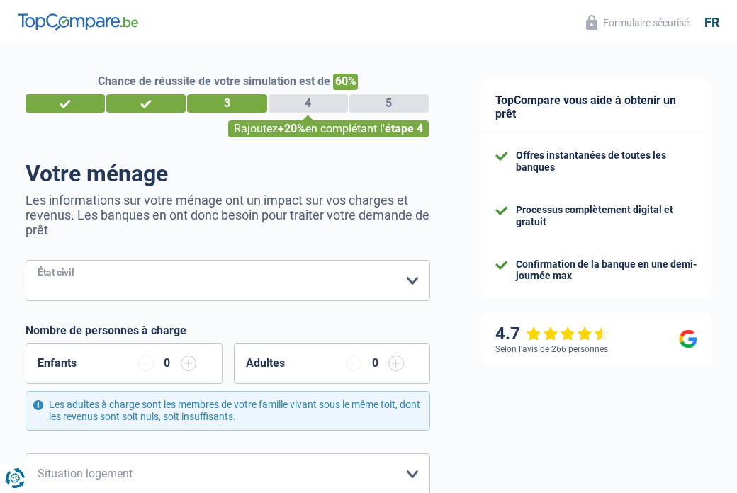
click at [269, 278] on select "[PERSON_NAME](e) Cohabitant(e) légal(e) Divorcé(e) Veuf(ve) Séparé (de fait) Ve…" at bounding box center [228, 280] width 405 height 41
select select "divorced"
click at [26, 273] on select "[PERSON_NAME](e) Cohabitant(e) légal(e) Divorcé(e) Veuf(ve) Séparé (de fait) Ve…" at bounding box center [228, 280] width 405 height 41
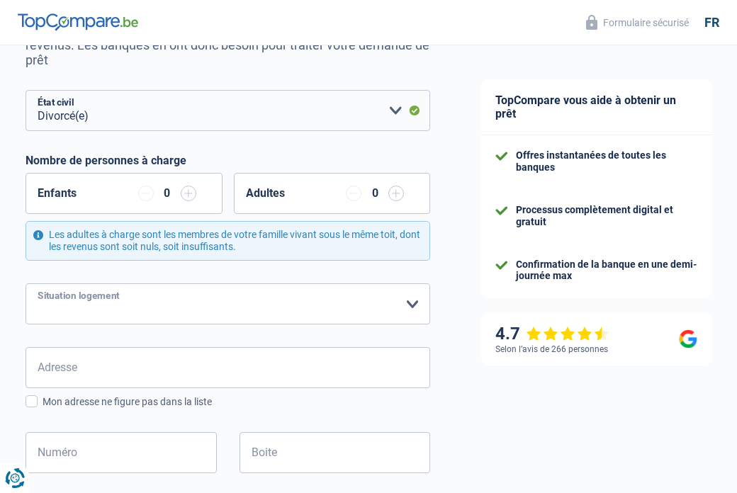
click at [150, 324] on select "Locataire Propriétaire avec prêt hypothécaire Propriétaire sans prêt hypothécai…" at bounding box center [228, 303] width 405 height 41
select select "rents"
click at [26, 295] on select "Locataire Propriétaire avec prêt hypothécaire Propriétaire sans prêt hypothécai…" at bounding box center [228, 303] width 405 height 41
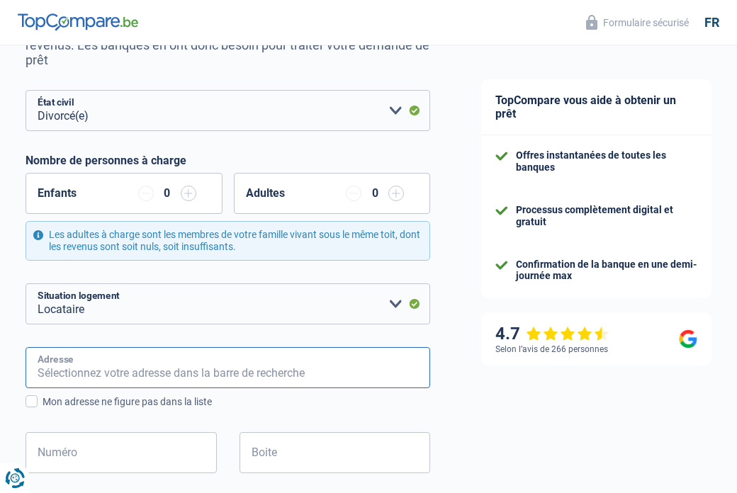
click at [144, 373] on input "Adresse" at bounding box center [228, 367] width 405 height 41
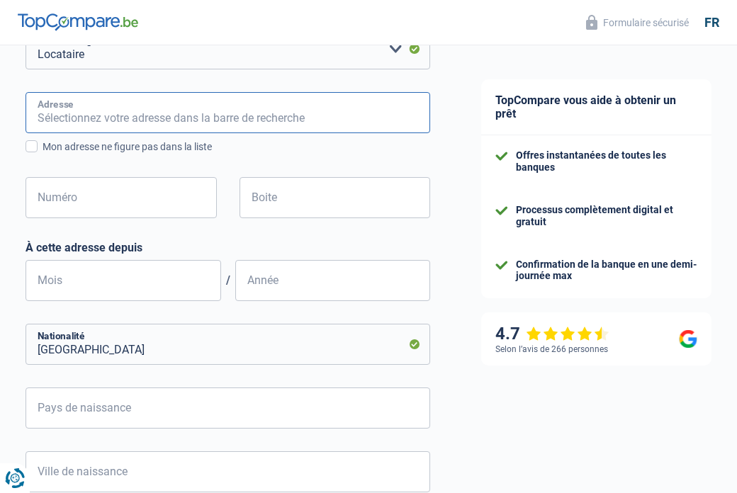
scroll to position [510, 0]
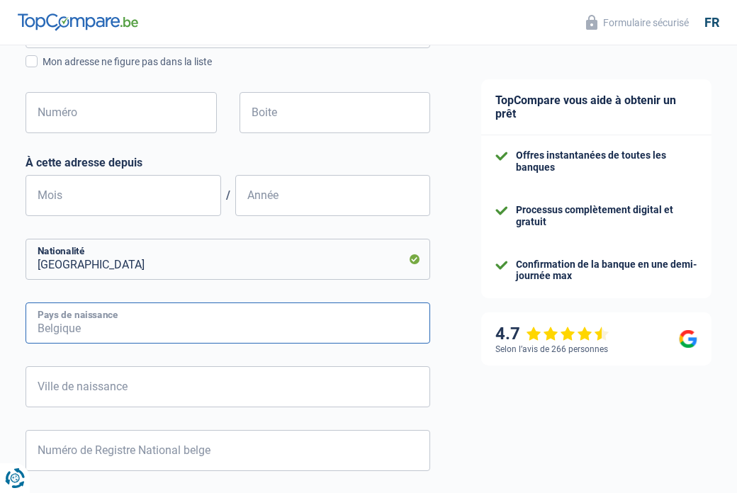
click at [128, 331] on input "Pays de naissance" at bounding box center [228, 323] width 405 height 41
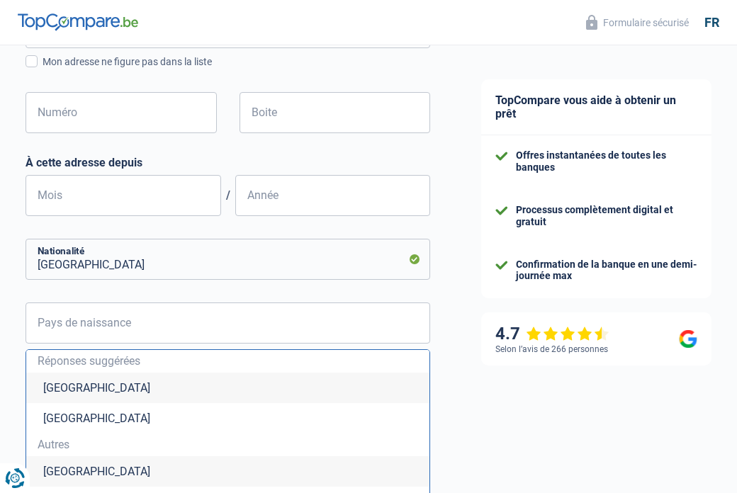
click at [87, 403] on li "[GEOGRAPHIC_DATA]" at bounding box center [227, 388] width 403 height 30
type input "[GEOGRAPHIC_DATA]"
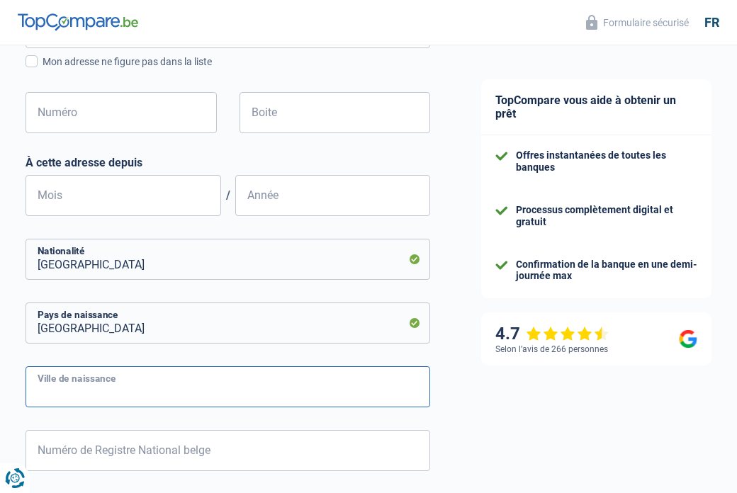
click at [92, 398] on input "Ville de naissance" at bounding box center [228, 386] width 405 height 41
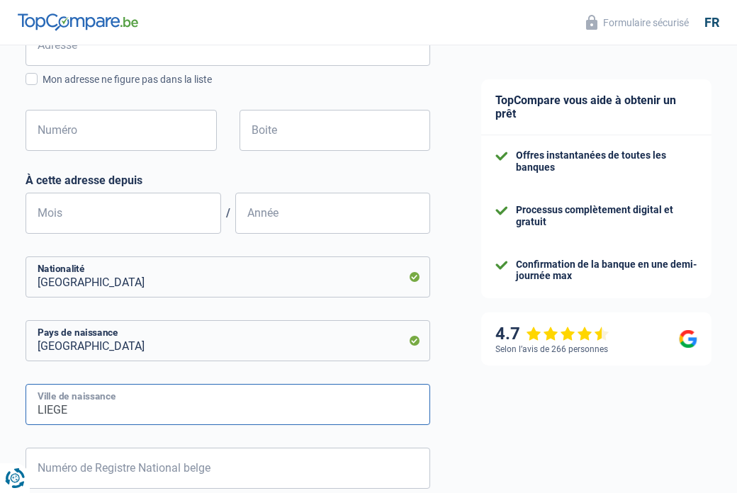
scroll to position [407, 0]
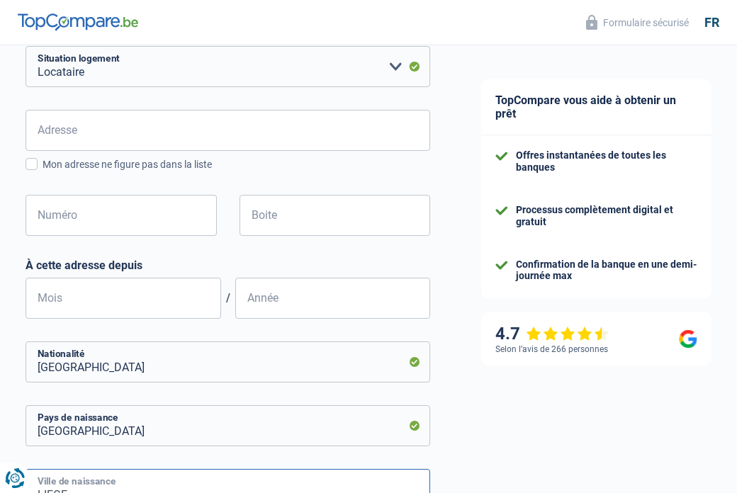
type input "LIEGE"
click at [351, 193] on div "Adresse Tous les champs sont obligatoires. Veuillez introduire votre adresse et…" at bounding box center [228, 184] width 405 height 149
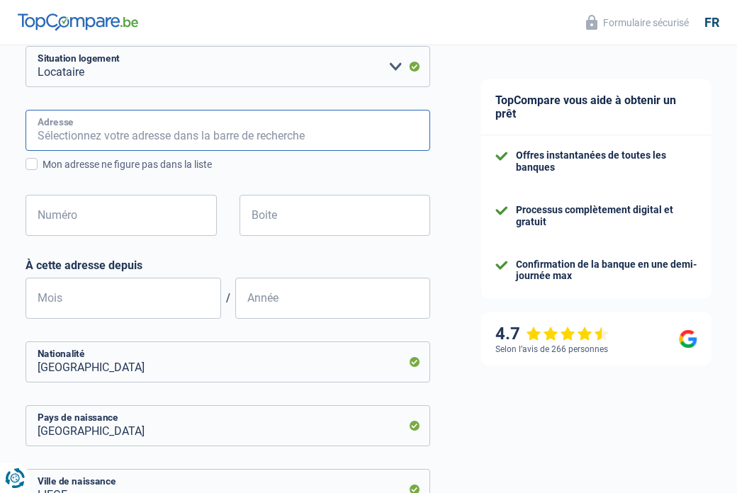
click at [132, 146] on input "Adresse" at bounding box center [228, 130] width 405 height 41
paste input "Rue de l'enseignement 36//0001"
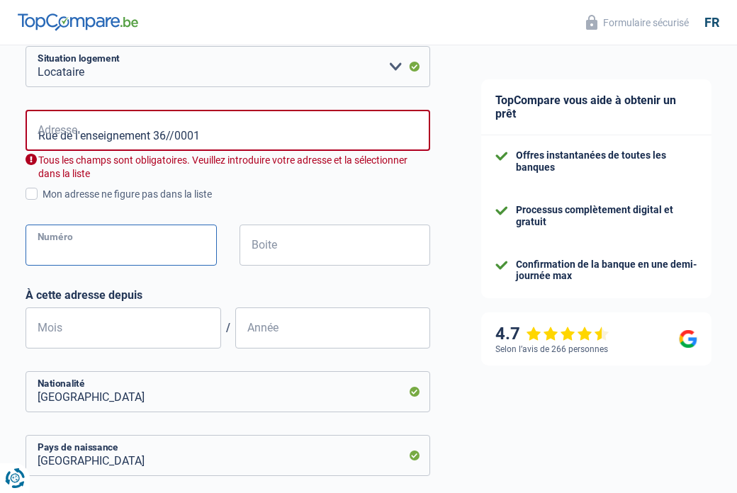
click at [147, 229] on div "Rue de l'enseignement 36//0001 Adresse Tous les champs sont obligatoires. Veuil…" at bounding box center [228, 199] width 405 height 179
drag, startPoint x: 150, startPoint y: 147, endPoint x: 278, endPoint y: 162, distance: 128.4
click at [278, 151] on input "Rue de l'enseignement 36//0001" at bounding box center [228, 130] width 405 height 41
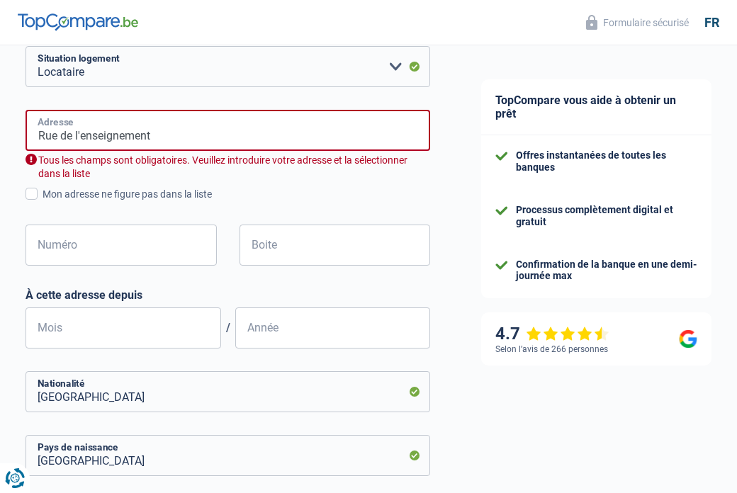
type input "Rue de l'enseignement"
click at [130, 261] on input "Numéro" at bounding box center [121, 245] width 191 height 41
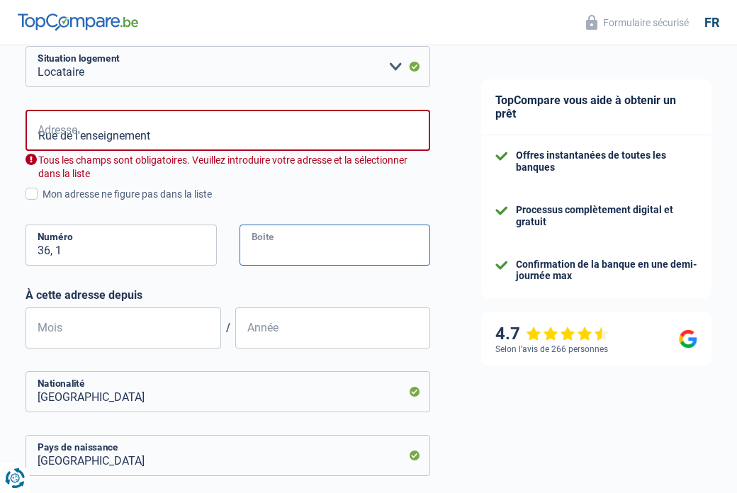
click at [272, 252] on input "Boite" at bounding box center [334, 245] width 191 height 41
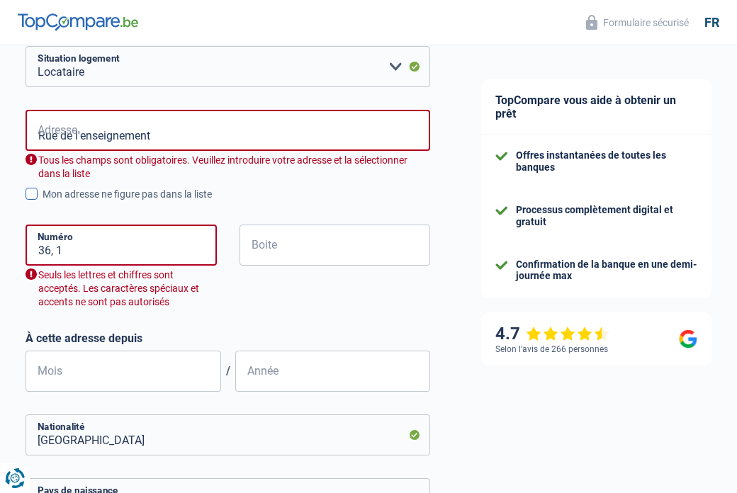
click at [230, 202] on div "Mon adresse ne figure pas dans la liste" at bounding box center [237, 194] width 388 height 15
click at [43, 202] on input "Mon adresse ne figure pas dans la liste" at bounding box center [43, 202] width 0 height 0
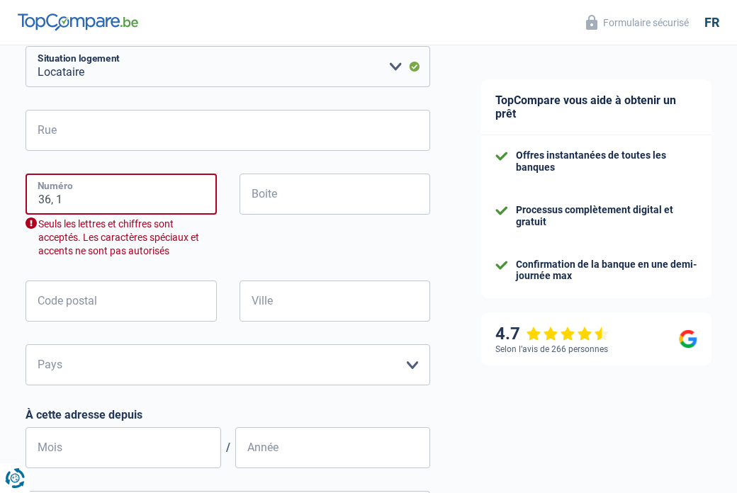
drag, startPoint x: 54, startPoint y: 208, endPoint x: 170, endPoint y: 226, distance: 117.6
click at [164, 227] on div "36, 1 Numéro Seuls les lettres et chiffres sont acceptés. Les caractères spécia…" at bounding box center [121, 216] width 191 height 84
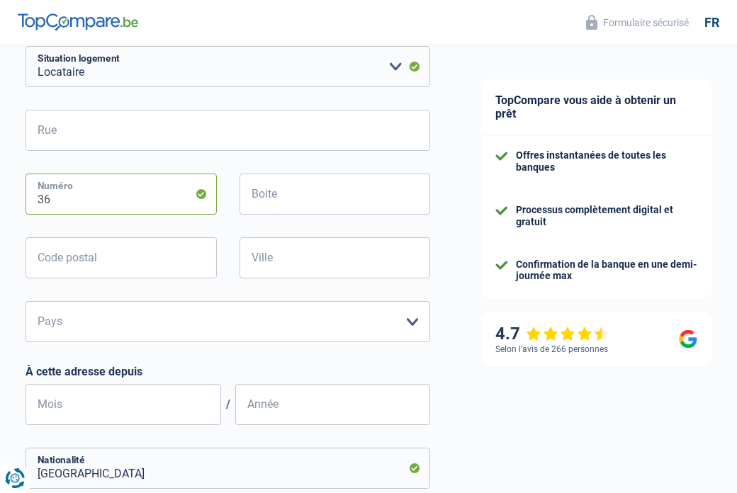
type input "36"
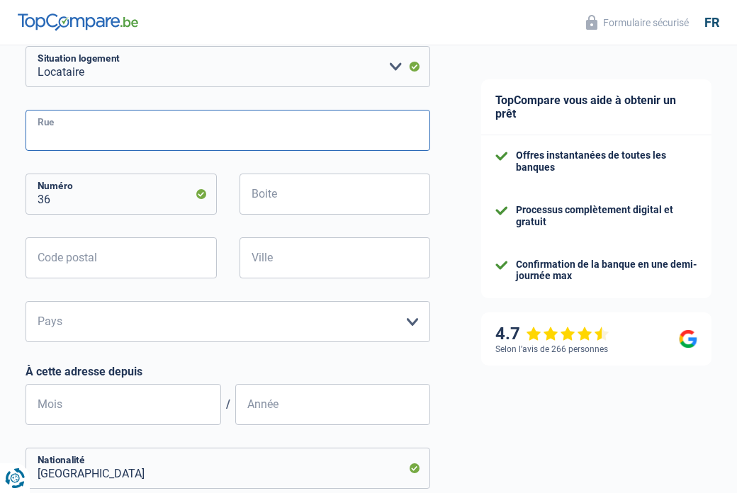
click at [155, 145] on input "Rue" at bounding box center [228, 130] width 405 height 41
paste input "Rue de l'enseignement 36//0001"
drag, startPoint x: 231, startPoint y: 152, endPoint x: 147, endPoint y: 147, distance: 83.7
click at [147, 147] on input "Rue de l'enseignement 36//0001" at bounding box center [228, 130] width 405 height 41
type input "Rue de l'enseignemen"
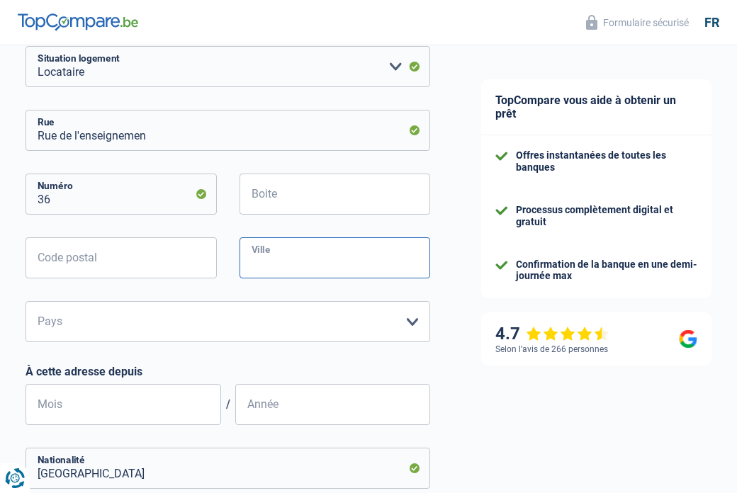
click at [281, 266] on input "Ville" at bounding box center [334, 257] width 191 height 41
type input "LIEGE"
click at [162, 278] on input "Code postal" at bounding box center [121, 257] width 191 height 41
type input "4020"
click at [205, 341] on select "Belgique Luxembourg Veuillez sélectionner une option" at bounding box center [228, 321] width 405 height 41
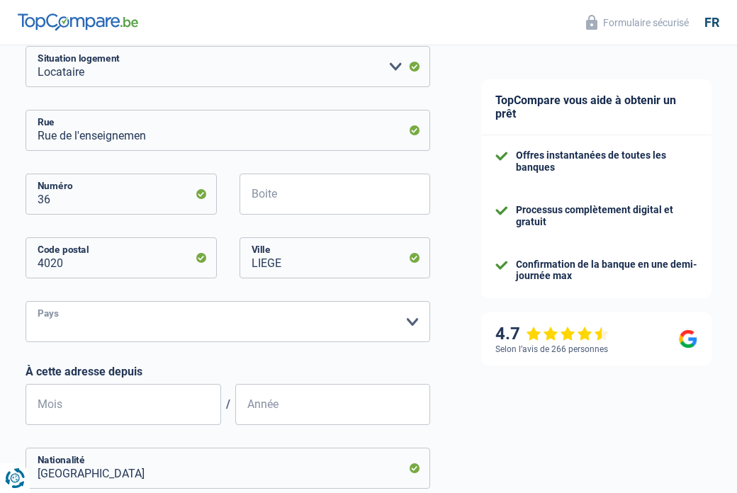
select select "BE"
click at [26, 312] on select "Belgique Luxembourg Veuillez sélectionner une option" at bounding box center [228, 321] width 405 height 41
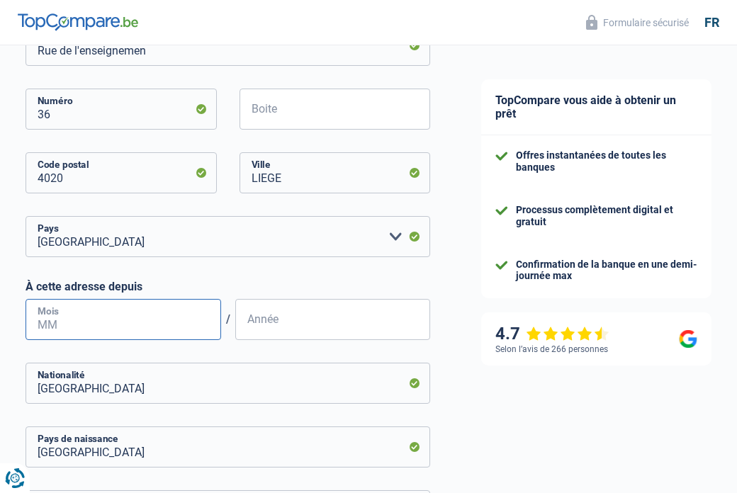
click at [181, 340] on input "Mois" at bounding box center [124, 319] width 196 height 41
type input "05"
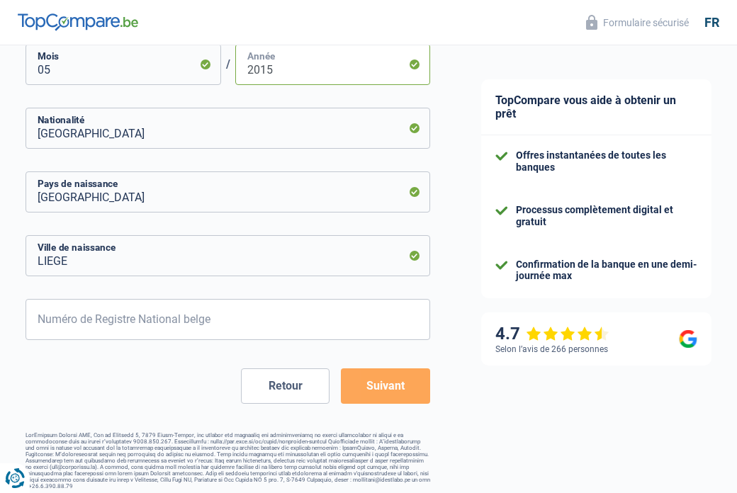
scroll to position [769, 0]
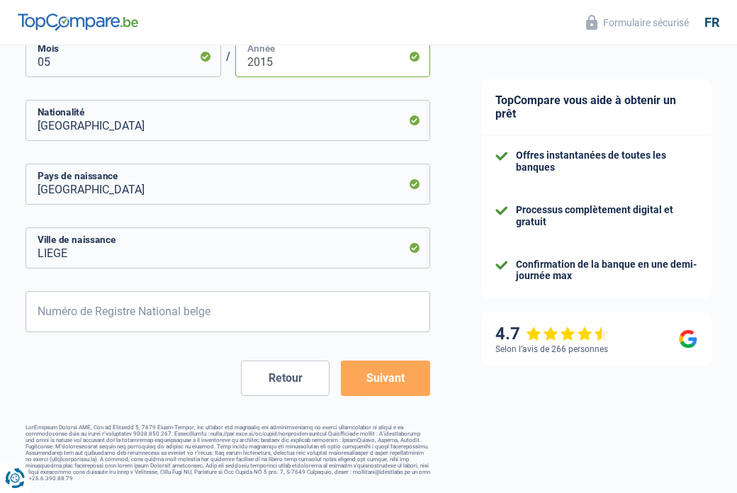
type input "2015"
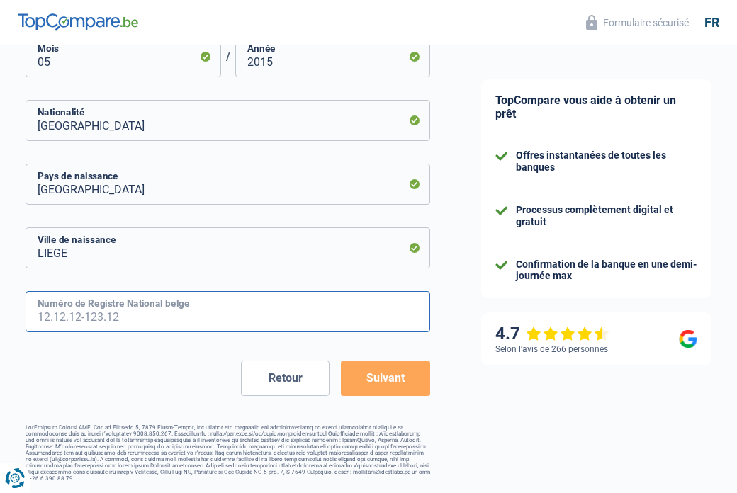
click at [247, 305] on input "Numéro de Registre National belge" at bounding box center [228, 311] width 405 height 41
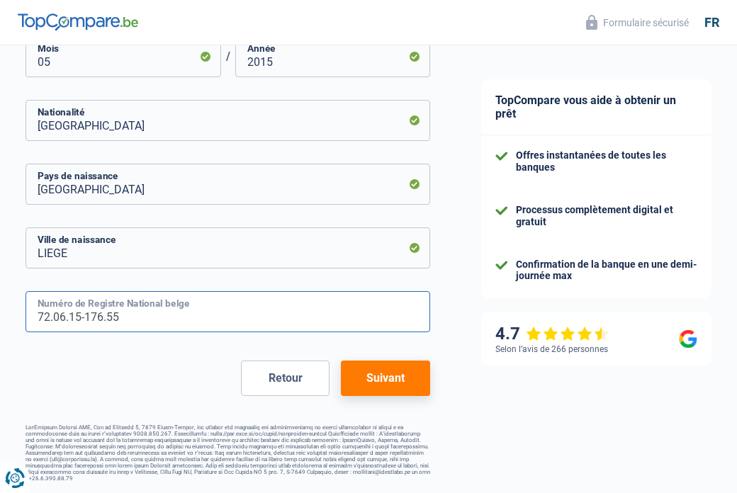
type input "72.06.15-176.55"
click at [403, 389] on button "Suivant" at bounding box center [385, 378] width 89 height 35
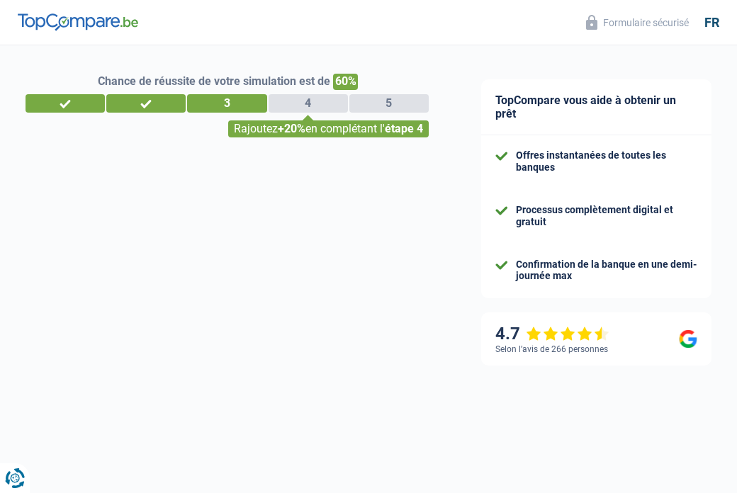
select select "netSalary"
select select "mealVouchers"
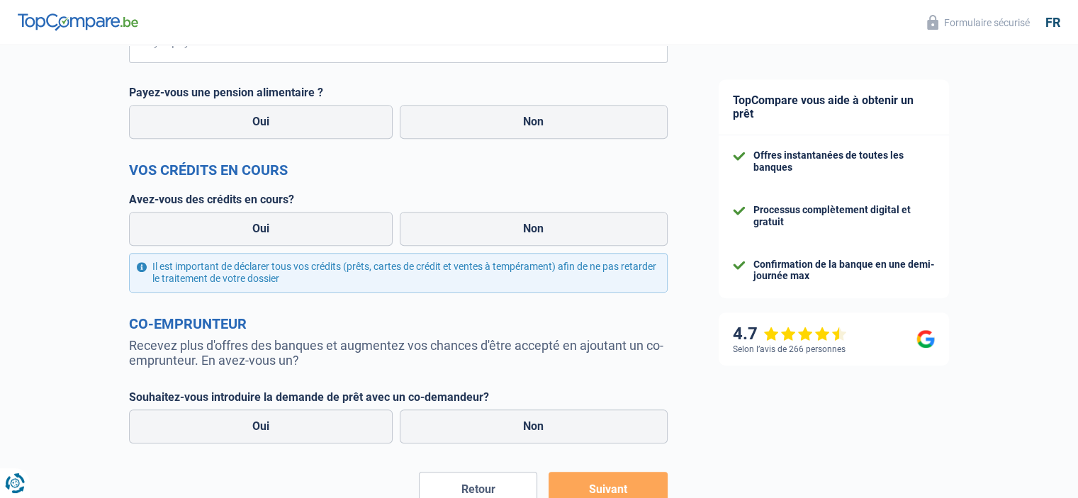
scroll to position [680, 0]
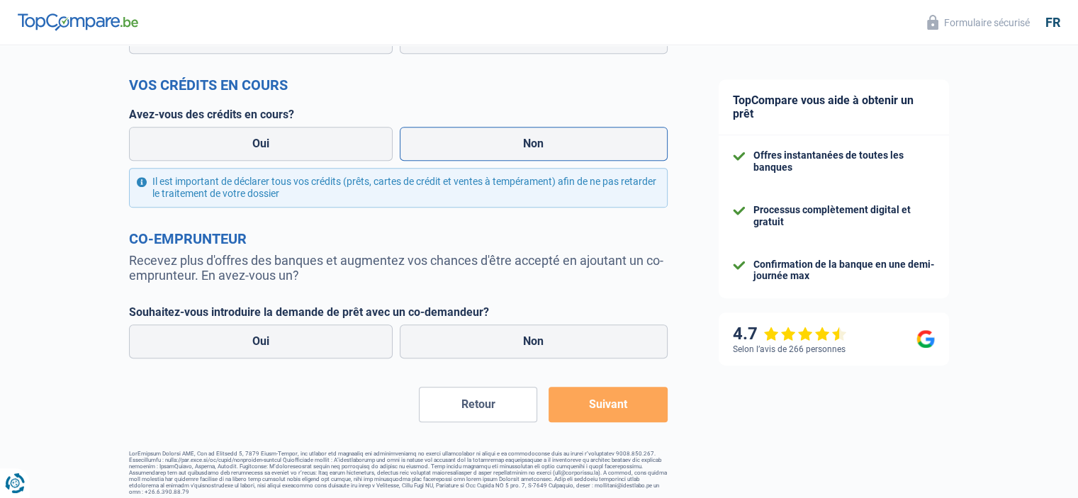
click at [480, 141] on label "Non" at bounding box center [534, 144] width 268 height 34
click at [480, 141] on input "Non" at bounding box center [534, 144] width 268 height 34
radio input "true"
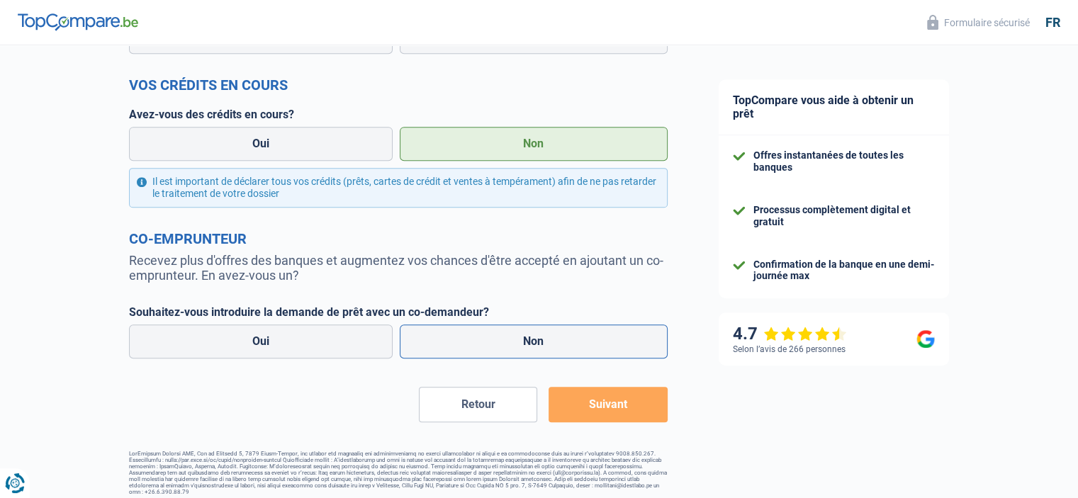
click at [451, 352] on label "Non" at bounding box center [534, 341] width 268 height 34
click at [451, 352] on input "Non" at bounding box center [534, 341] width 268 height 34
radio input "true"
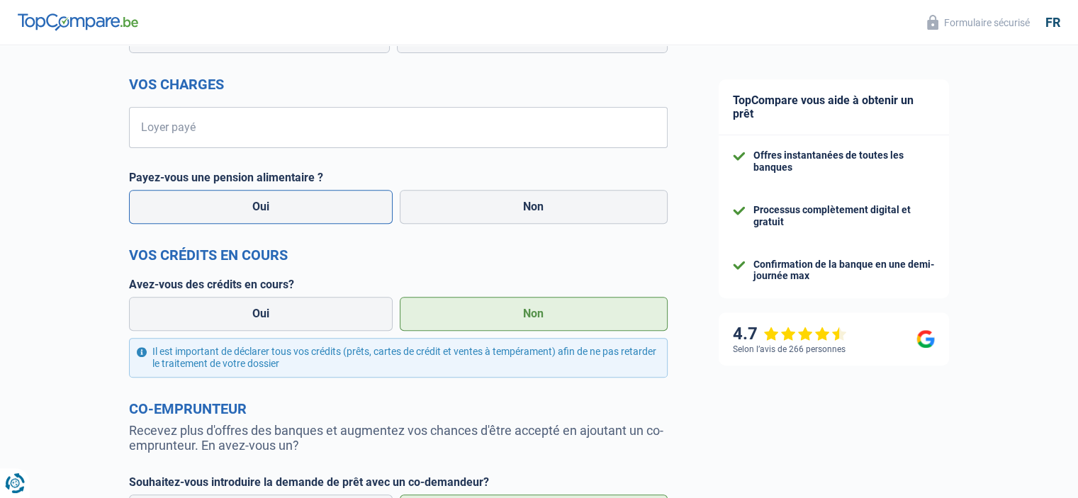
scroll to position [425, 0]
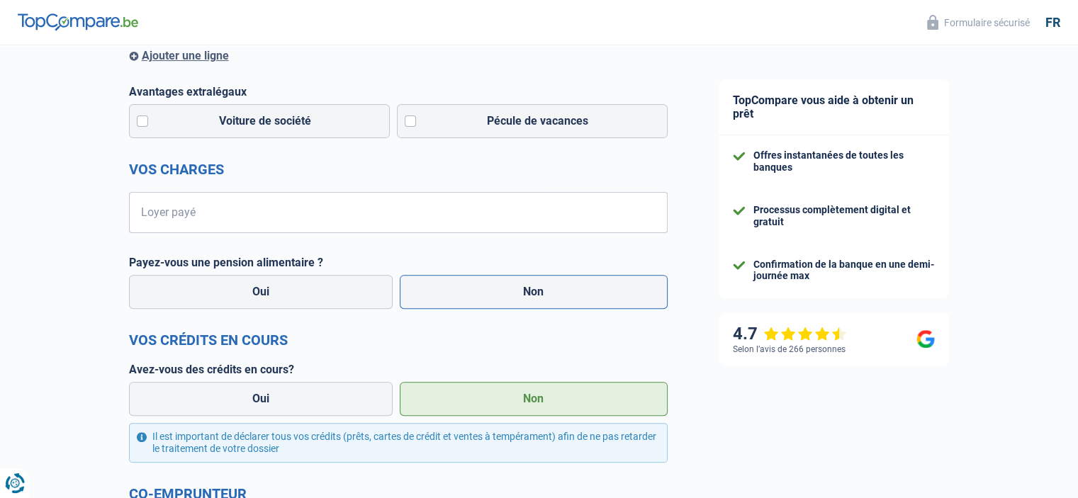
click at [470, 289] on label "Non" at bounding box center [534, 292] width 268 height 34
click at [470, 289] on input "Non" at bounding box center [534, 292] width 268 height 34
radio input "true"
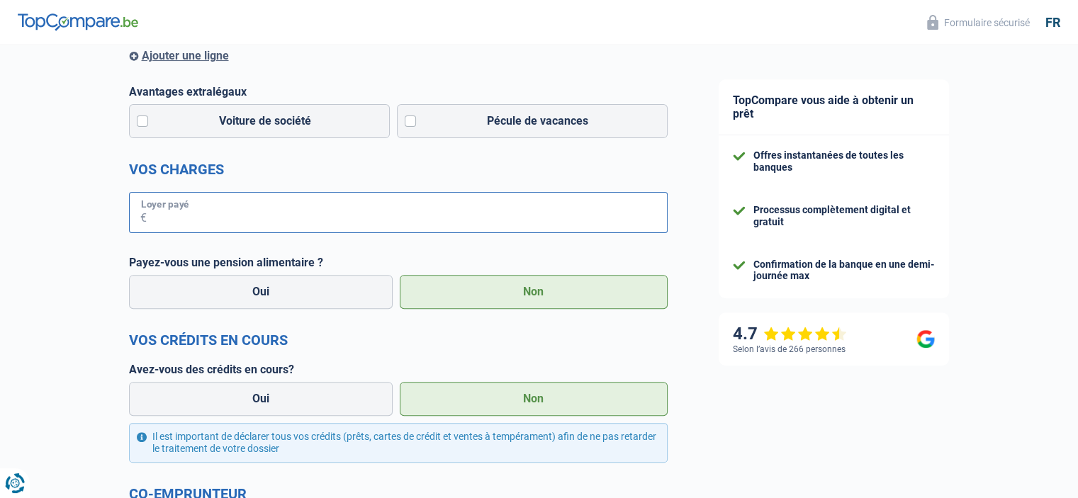
click at [428, 225] on input "Loyer payé" at bounding box center [407, 212] width 521 height 41
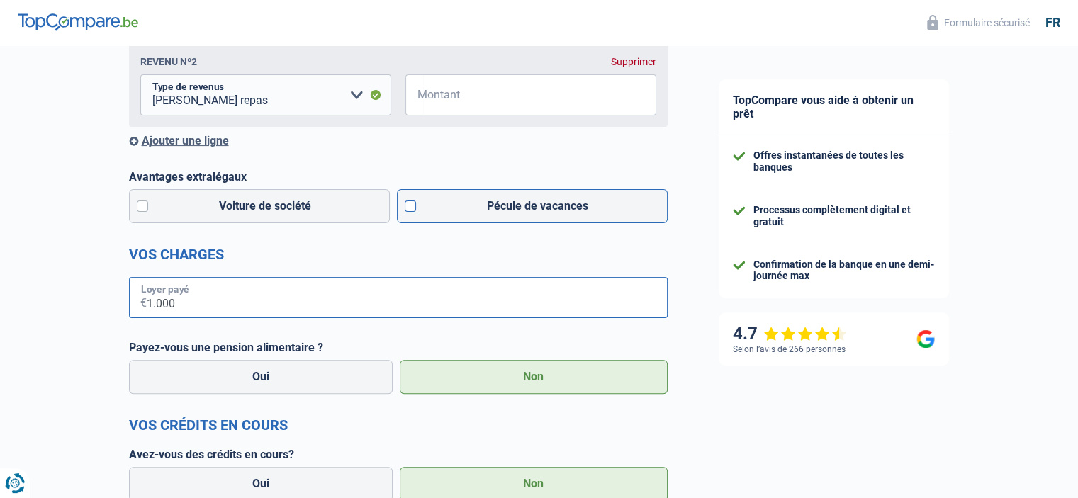
scroll to position [255, 0]
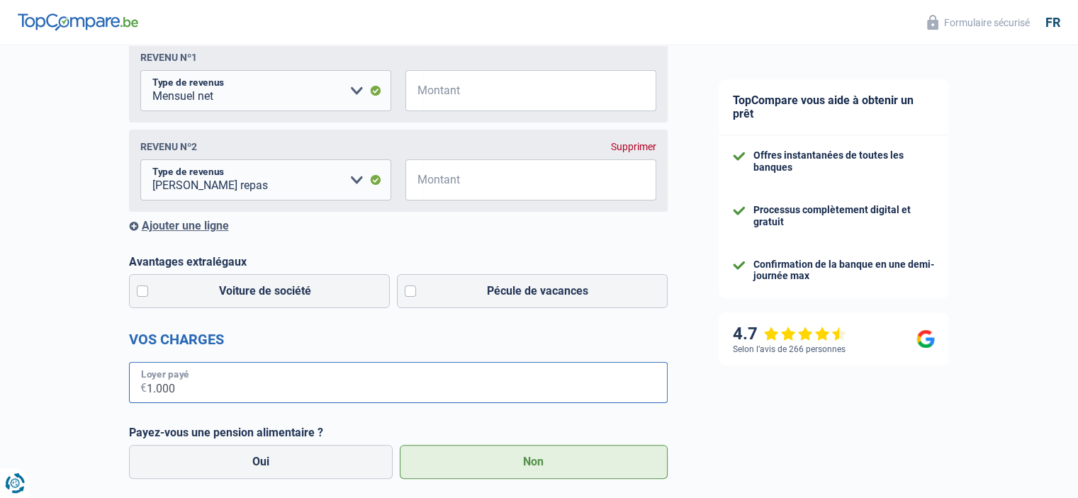
type input "1.000"
click at [314, 200] on select "Allocation d'handicap Allocations chômage Allocations familiales Chèques repas …" at bounding box center [265, 179] width 251 height 41
click at [662, 152] on div "Revenu nº2 Supprimer Allocation d'handicap Allocations chômage Allocations fami…" at bounding box center [398, 171] width 538 height 82
click at [643, 151] on div "Supprimer" at bounding box center [633, 146] width 45 height 11
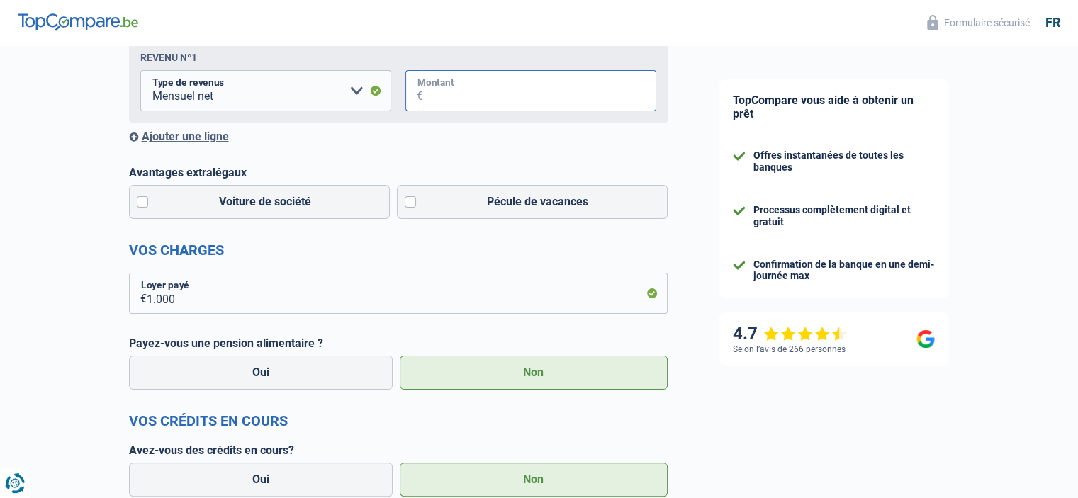
click at [435, 104] on input "Montant" at bounding box center [539, 90] width 233 height 41
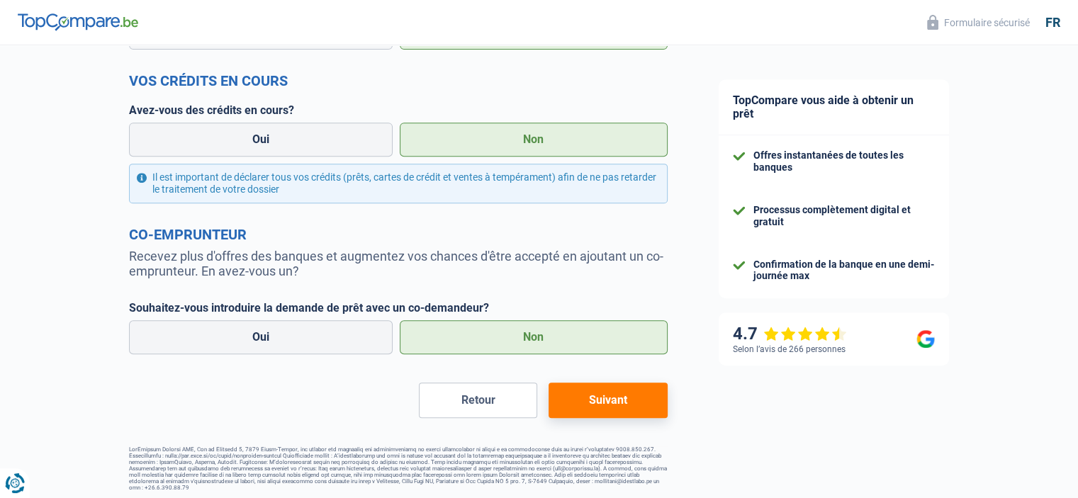
scroll to position [601, 0]
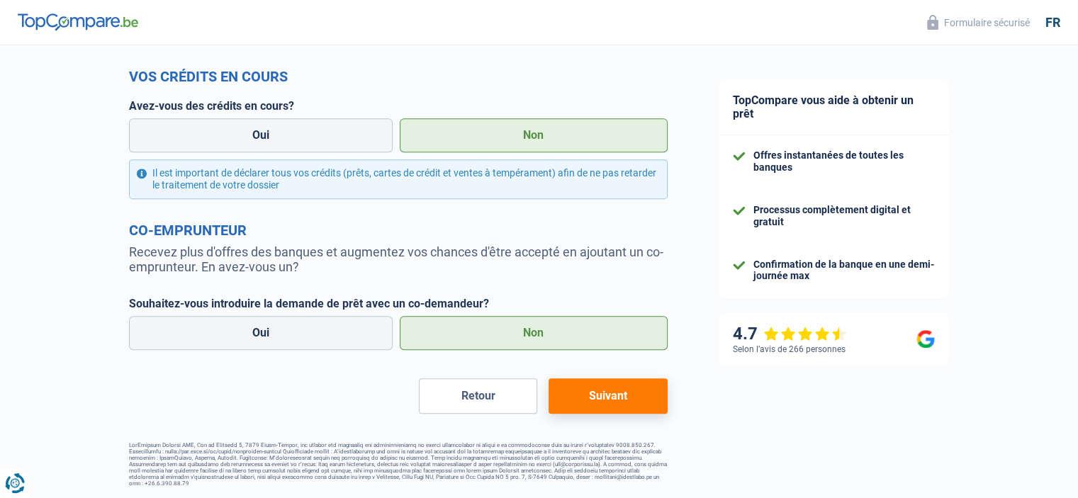
type input "4.300"
click at [637, 395] on button "Suivant" at bounding box center [607, 395] width 118 height 35
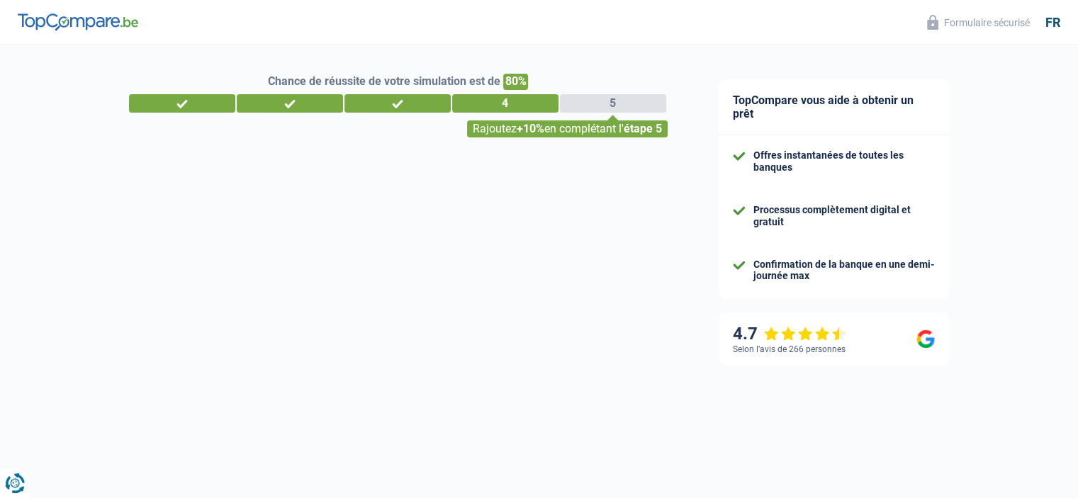
select select "42"
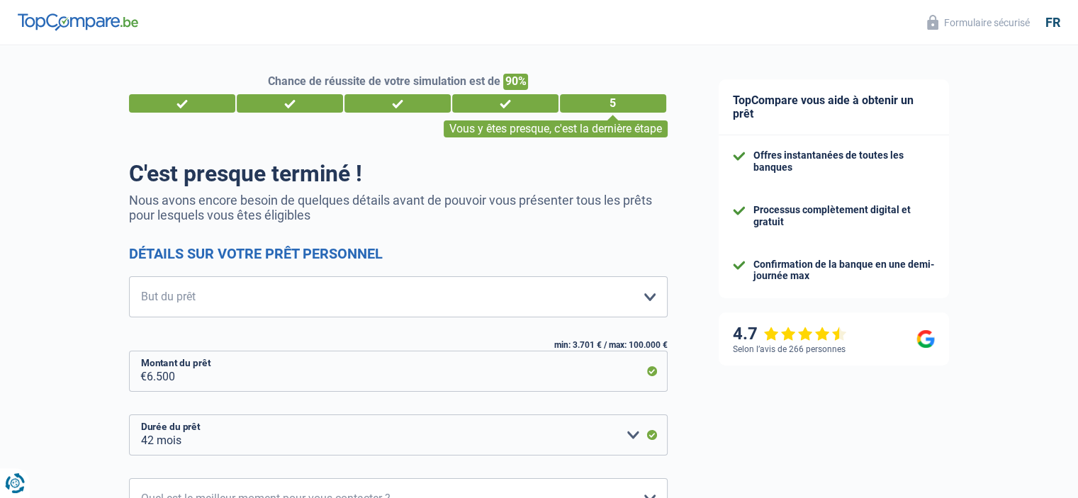
scroll to position [170, 0]
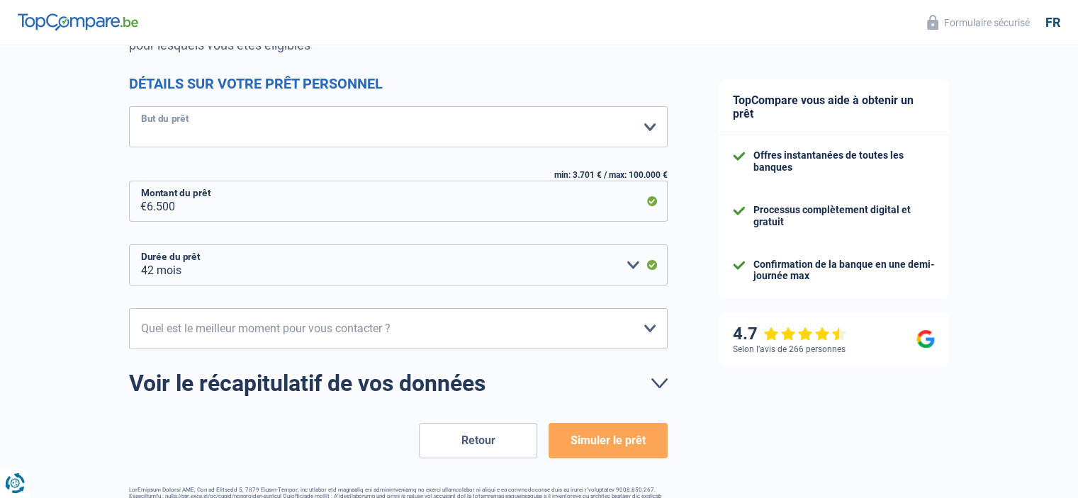
click at [471, 128] on select "Confort maison: meubles, textile, peinture, électroménager, outillage non-profe…" at bounding box center [398, 126] width 538 height 41
select select "carRepair"
click at [129, 107] on select "Confort maison: meubles, textile, peinture, électroménager, outillage non-profe…" at bounding box center [398, 126] width 538 height 41
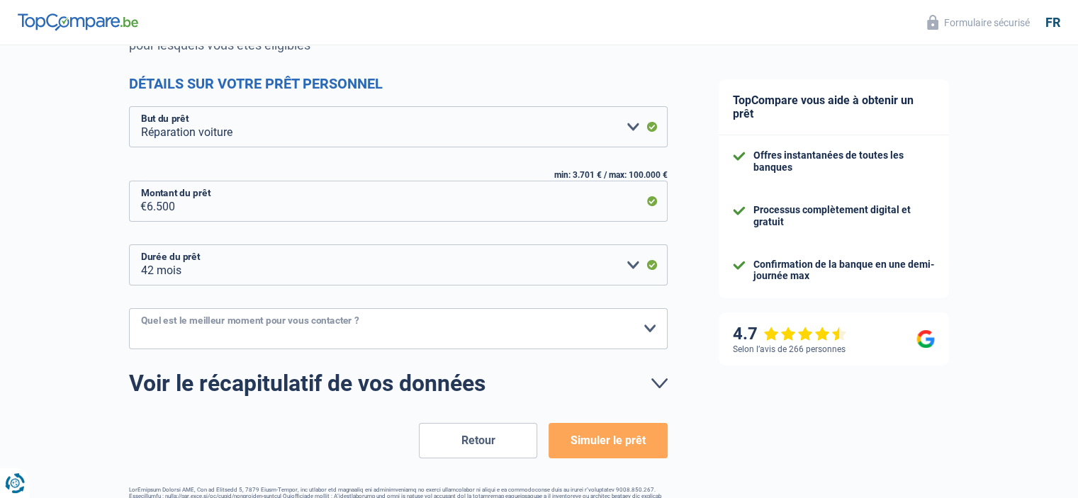
click at [392, 337] on select "10h-12h 12h-14h 14h-16h 16h-18h Veuillez sélectionner une option" at bounding box center [398, 328] width 538 height 41
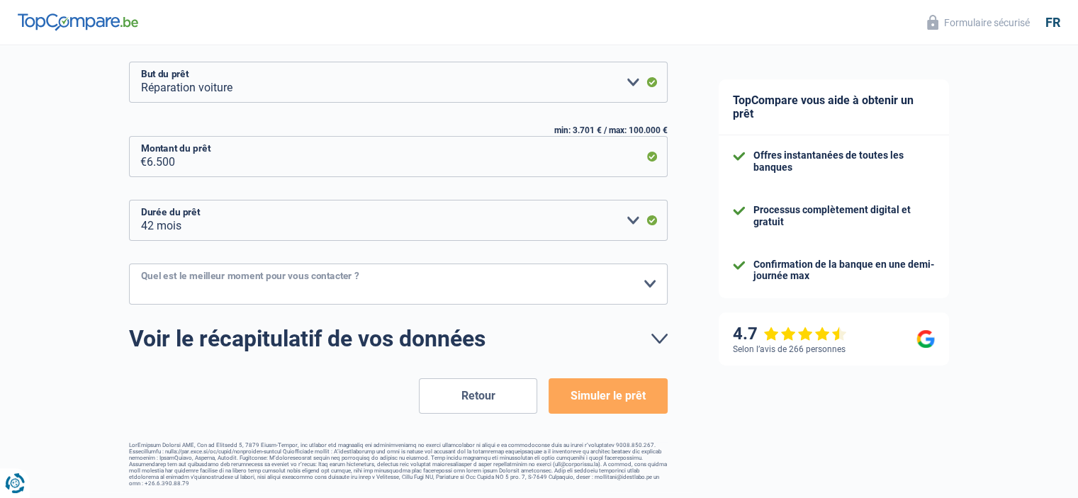
click at [585, 300] on select "10h-12h 12h-14h 14h-16h 16h-18h Veuillez sélectionner une option" at bounding box center [398, 284] width 538 height 41
select select "14-16"
click at [129, 264] on select "10h-12h 12h-14h 14h-16h 16h-18h Veuillez sélectionner une option" at bounding box center [398, 284] width 538 height 41
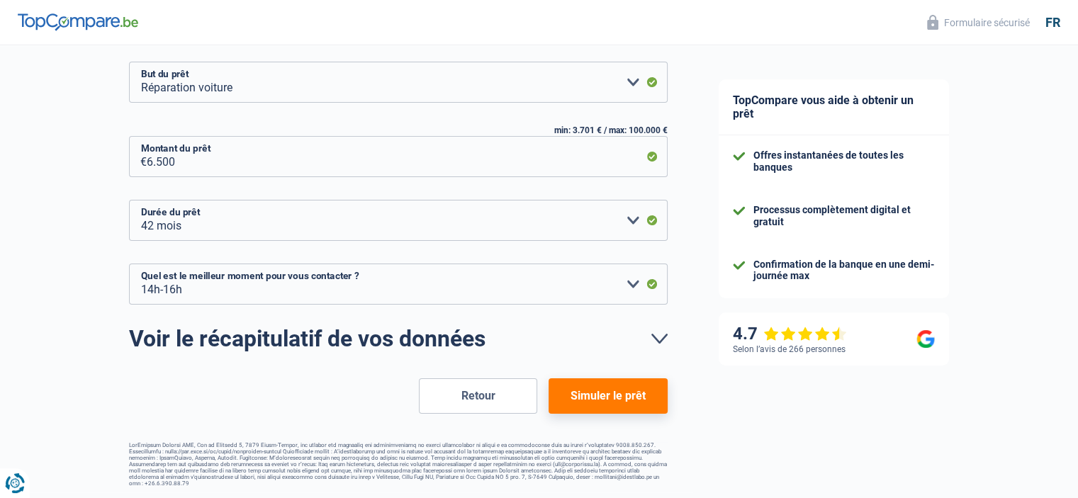
click at [634, 402] on button "Simuler le prêt" at bounding box center [607, 395] width 118 height 35
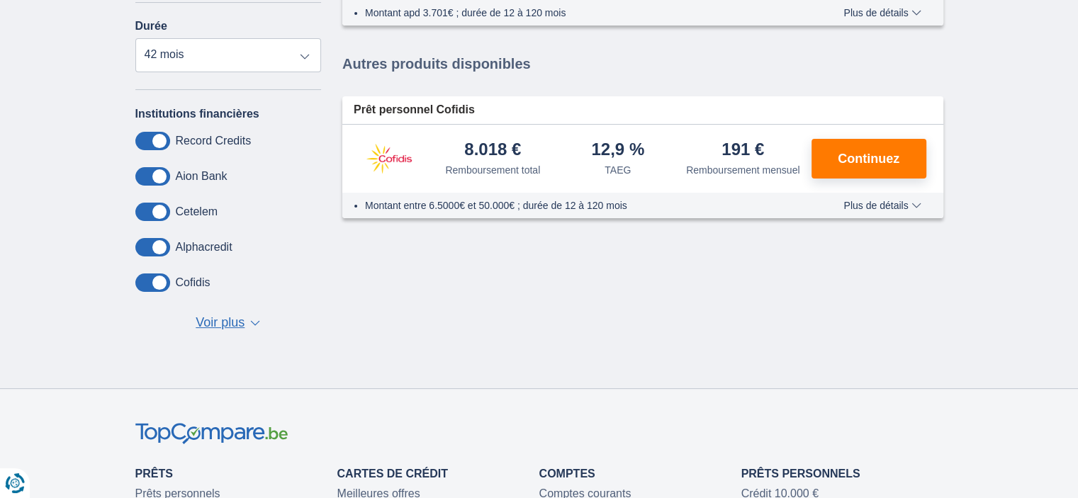
scroll to position [170, 0]
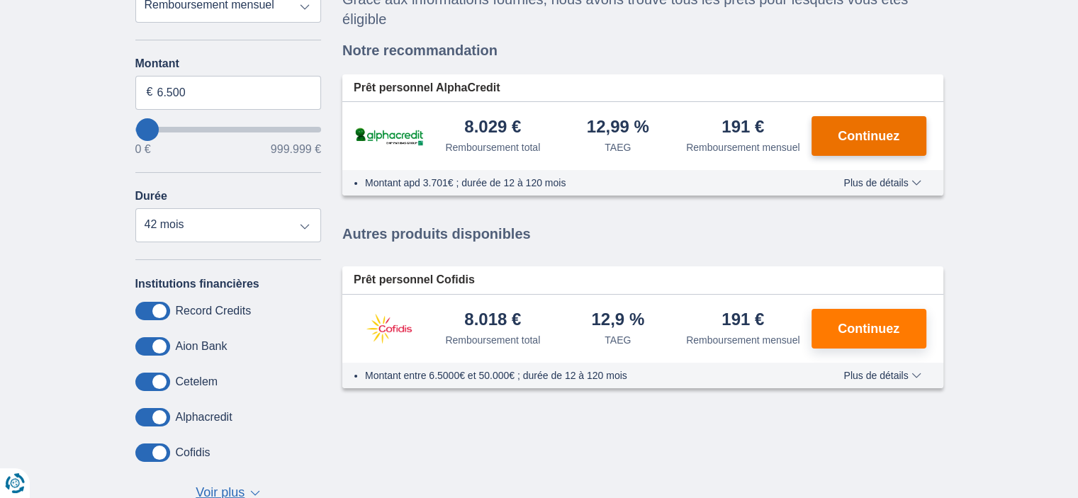
click at [865, 130] on button "Continuez" at bounding box center [868, 136] width 115 height 40
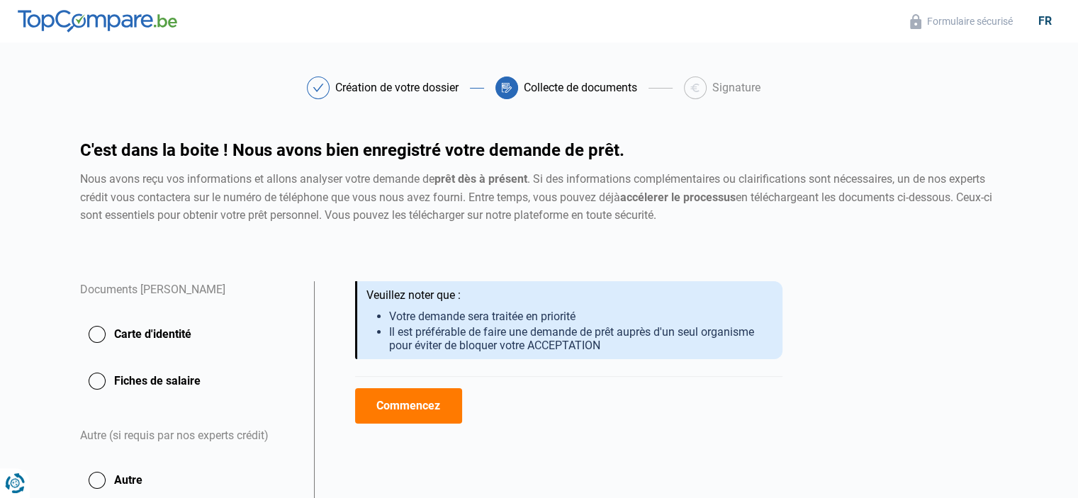
scroll to position [85, 0]
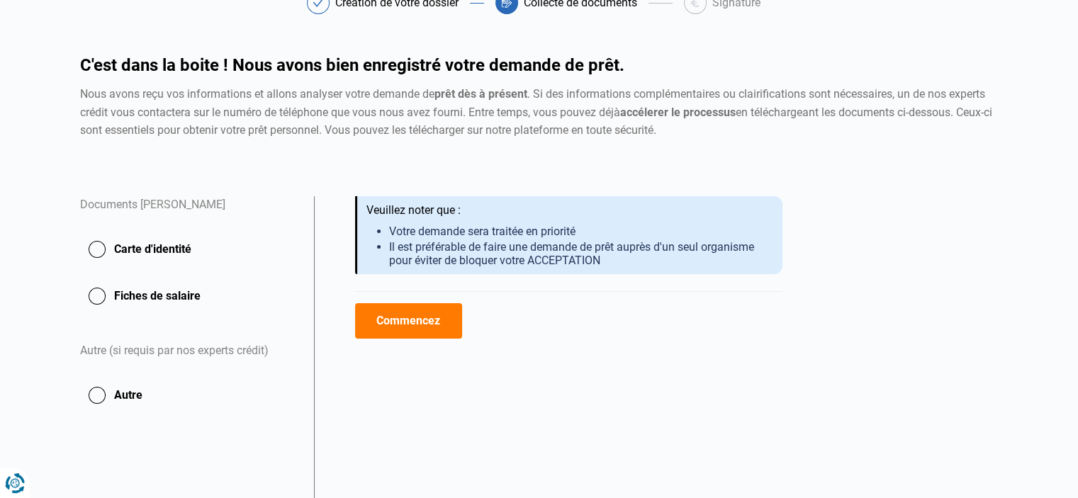
click at [170, 278] on button "Carte d'identité" at bounding box center [188, 295] width 217 height 35
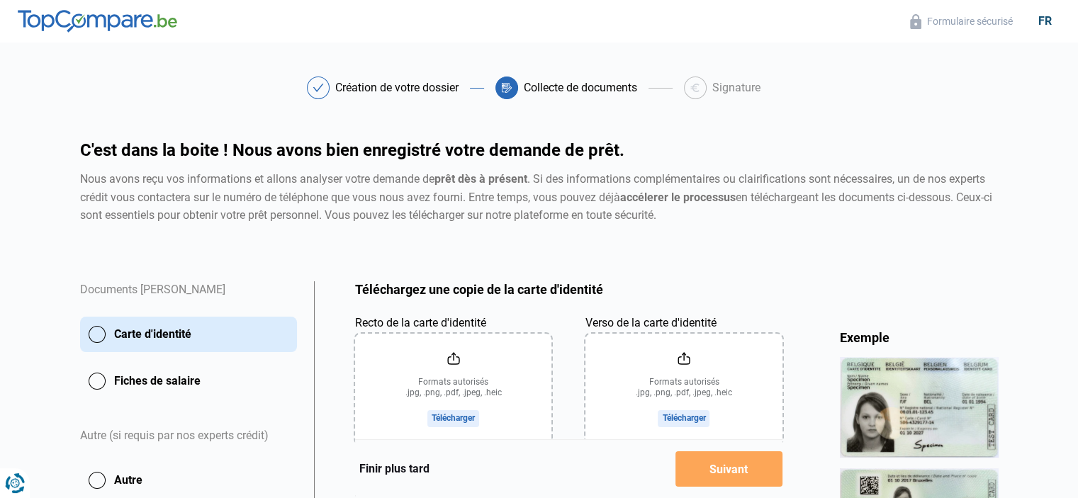
scroll to position [85, 0]
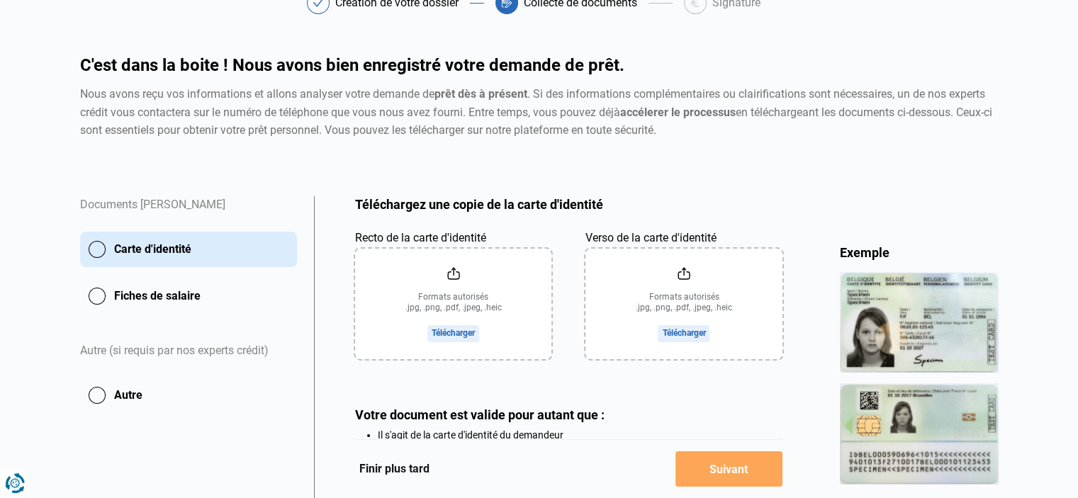
click at [431, 337] on input "Recto de la carte d'identité" at bounding box center [453, 304] width 196 height 111
click at [456, 331] on input "Recto de la carte d'identité" at bounding box center [453, 304] width 196 height 111
click at [241, 39] on div "Création de votre dossier Collecte de documents Signature Création de votre dos…" at bounding box center [539, 23] width 935 height 65
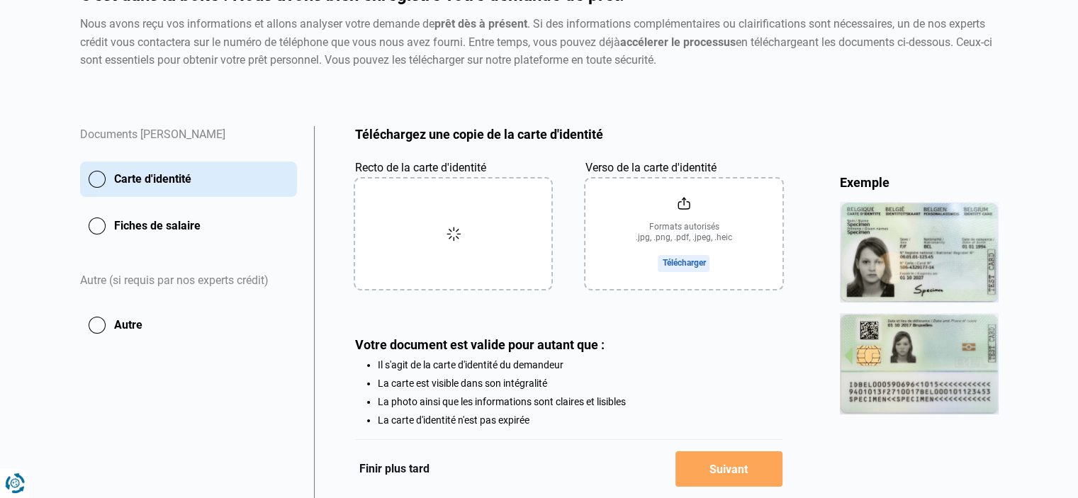
scroll to position [240, 0]
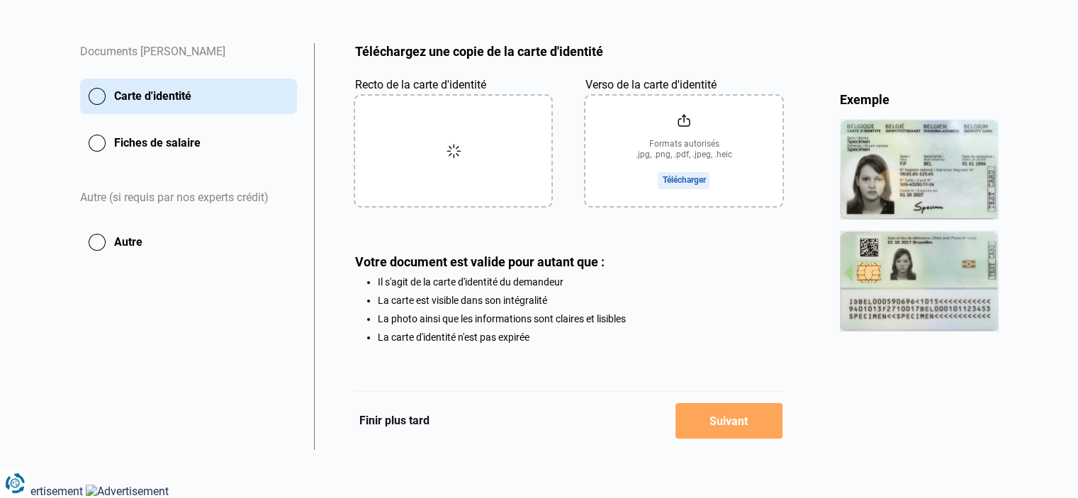
click at [691, 164] on input "Verso de la carte d'identité" at bounding box center [683, 151] width 196 height 111
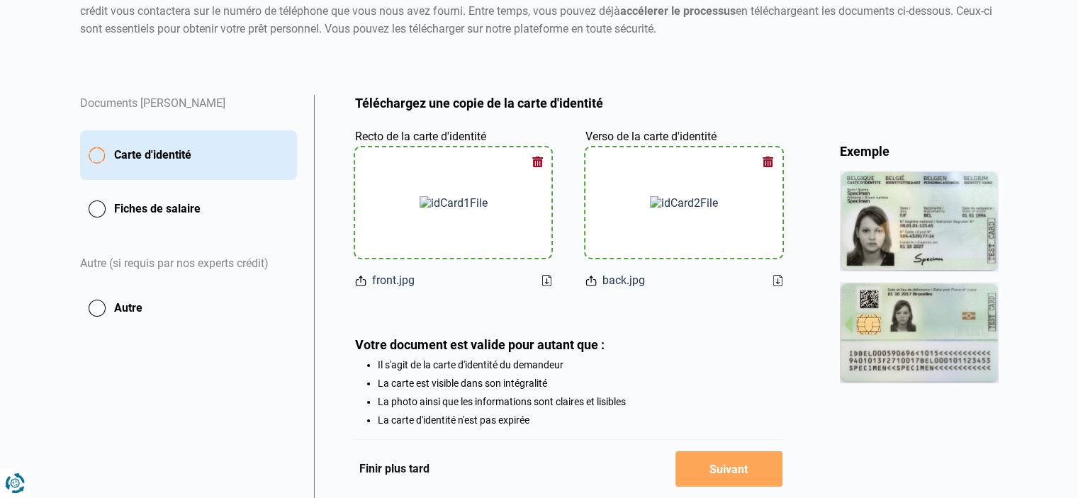
scroll to position [271, 0]
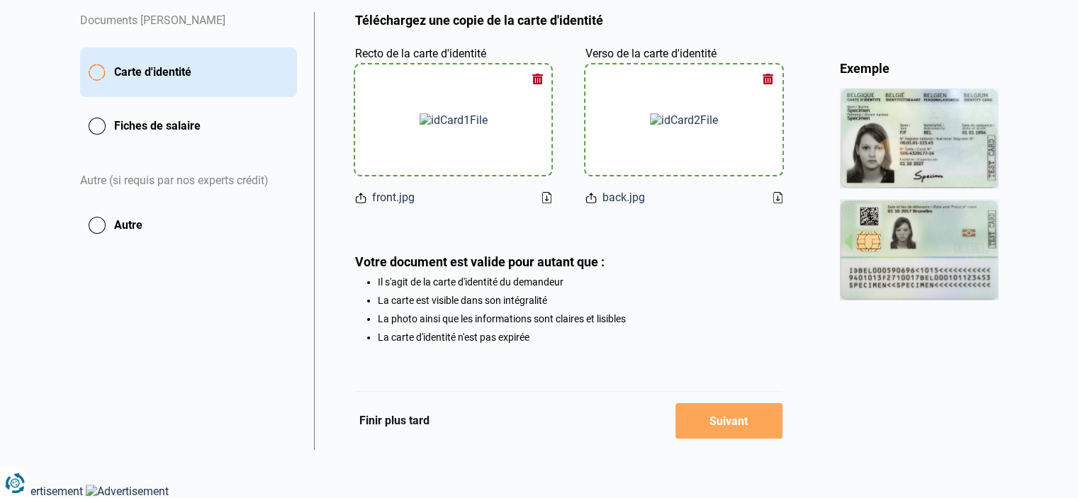
click at [123, 110] on button "Fiches de salaire" at bounding box center [188, 125] width 217 height 35
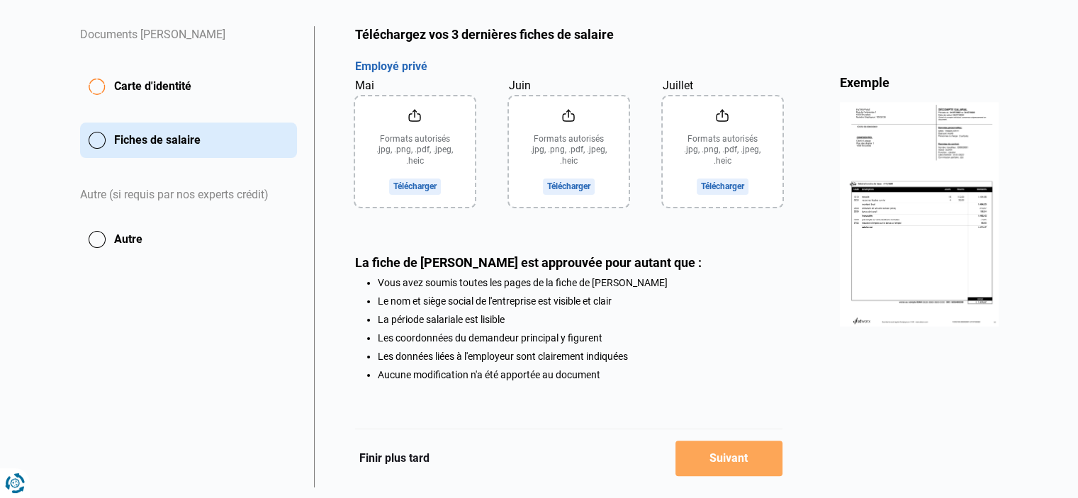
scroll to position [295, 0]
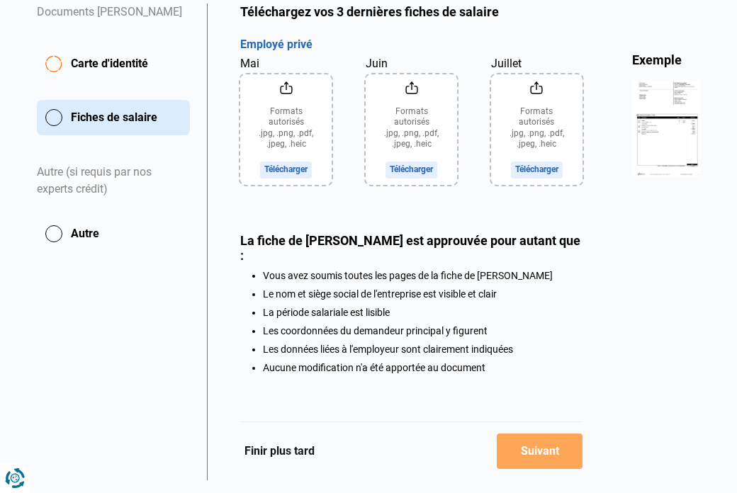
click at [507, 310] on ul "Vous avez soumis toutes les pages de la fiche de paie Le nom et siège social de…" at bounding box center [411, 321] width 342 height 103
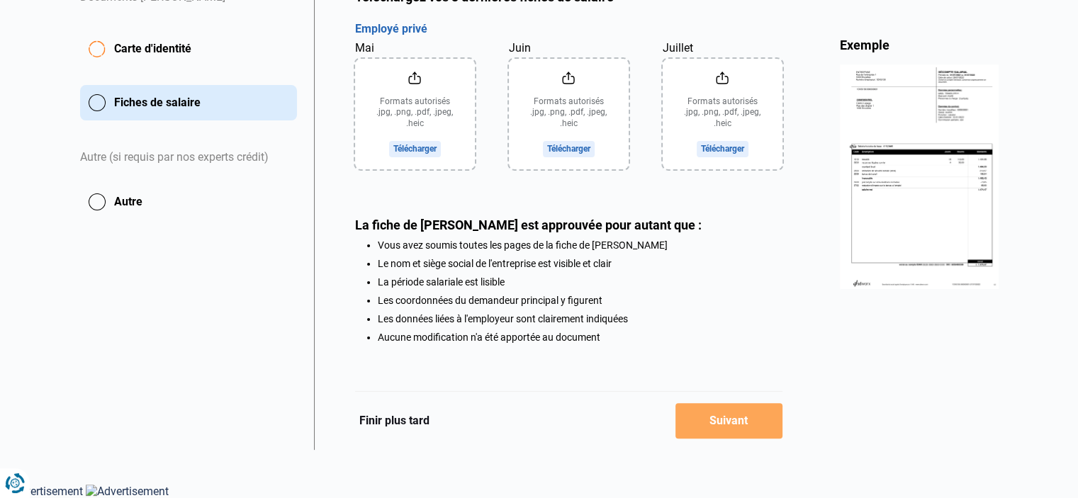
scroll to position [125, 0]
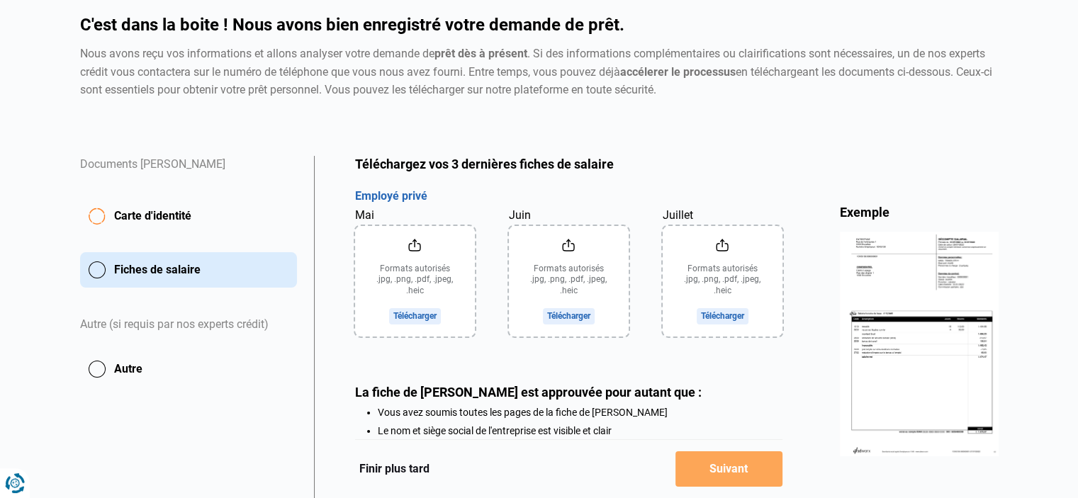
click at [210, 164] on div "Documents Elizabeth Paez Delgado" at bounding box center [188, 173] width 217 height 35
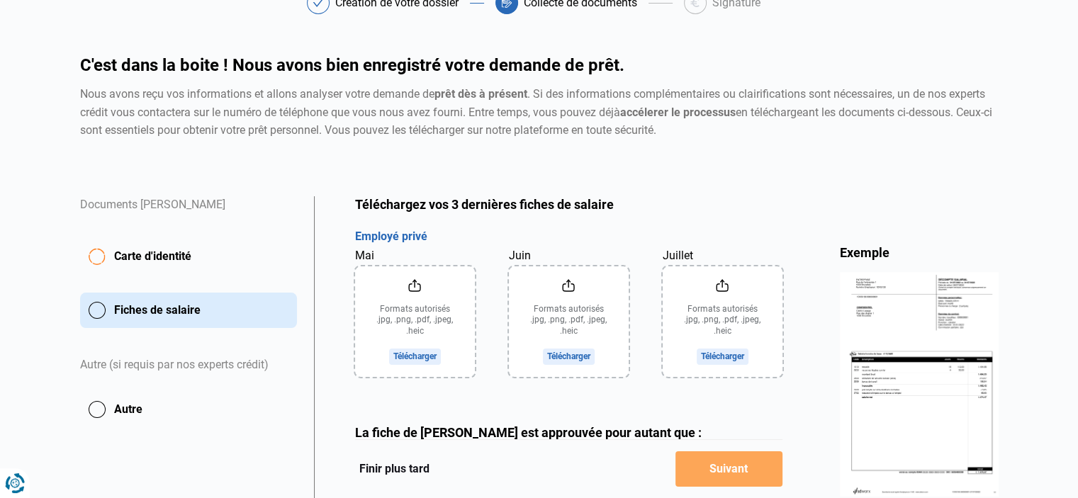
scroll to position [0, 0]
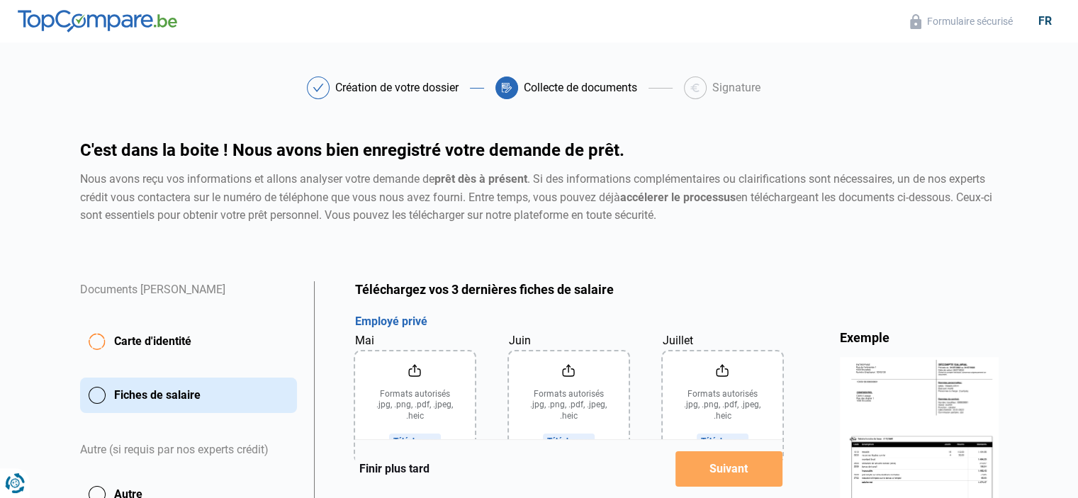
click at [375, 100] on div "Création de votre dossier Collecte de documents Signature Création de votre dos…" at bounding box center [539, 109] width 935 height 65
click at [358, 90] on div "Création de votre dossier" at bounding box center [396, 87] width 123 height 11
drag, startPoint x: 357, startPoint y: 90, endPoint x: 337, endPoint y: 90, distance: 20.5
click at [356, 90] on div "Création de votre dossier" at bounding box center [396, 87] width 123 height 11
click at [315, 90] on icon at bounding box center [317, 88] width 11 height 9
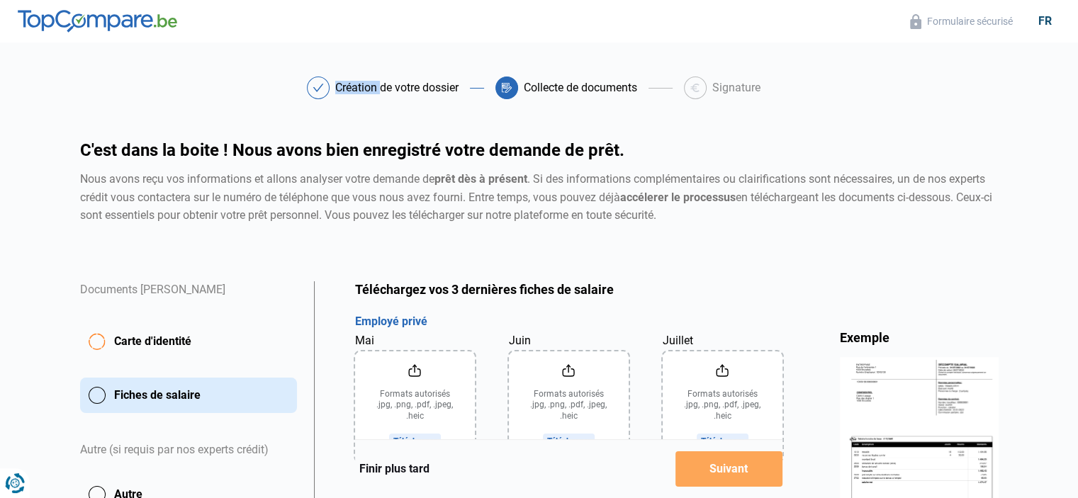
drag, startPoint x: 315, startPoint y: 90, endPoint x: 439, endPoint y: 90, distance: 124.7
click at [316, 90] on icon at bounding box center [317, 88] width 11 height 9
click at [513, 89] on div at bounding box center [506, 88] width 23 height 23
click at [516, 88] on div at bounding box center [506, 88] width 23 height 23
click at [551, 82] on div "Collecte de documents" at bounding box center [580, 87] width 113 height 11
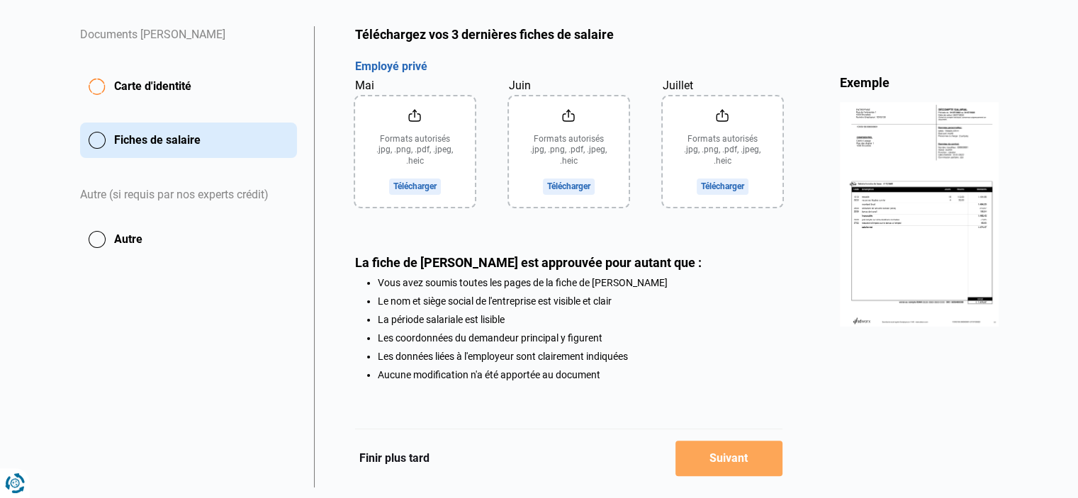
scroll to position [295, 0]
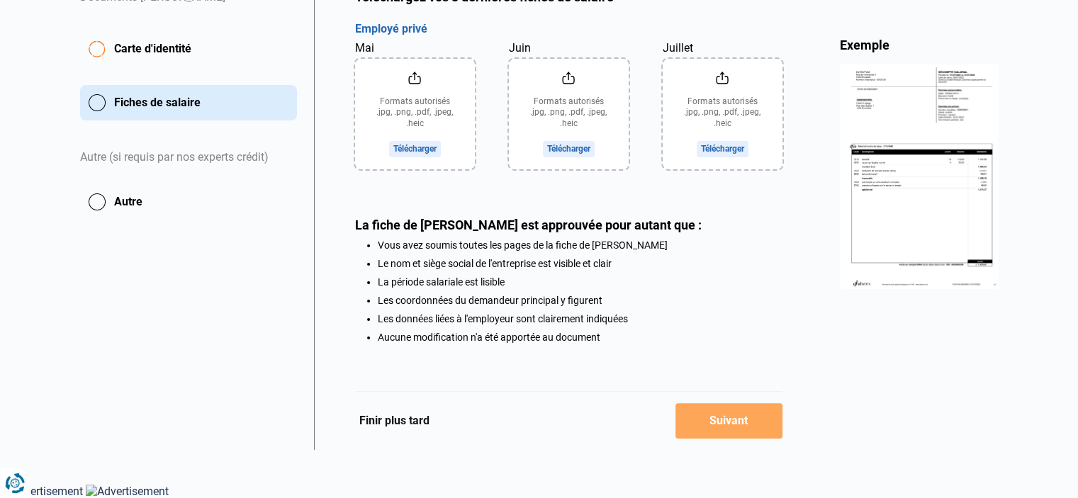
click at [407, 443] on div "Finir plus tard Suivant" at bounding box center [568, 420] width 427 height 59
click at [396, 425] on button "Finir plus tard" at bounding box center [394, 421] width 79 height 18
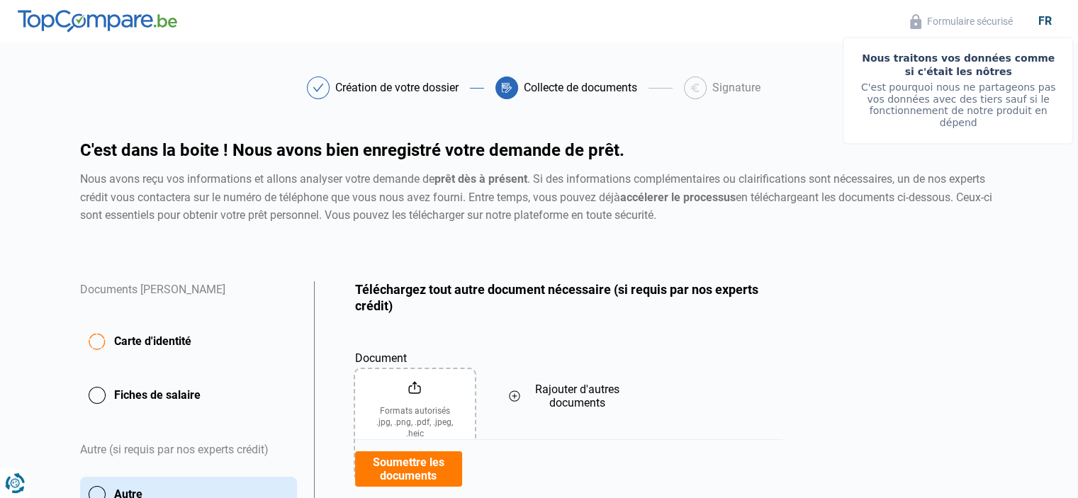
click at [981, 24] on button "Formulaire sécurisé" at bounding box center [960, 21] width 111 height 16
drag, startPoint x: 943, startPoint y: 65, endPoint x: 699, endPoint y: 98, distance: 246.0
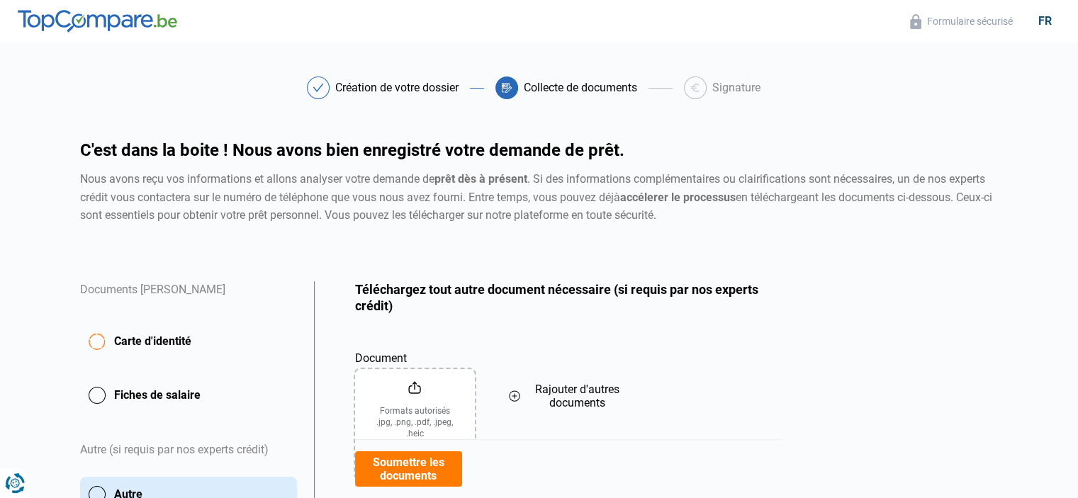
click at [124, 5] on header "Formulaire sécurisé fr" at bounding box center [539, 21] width 1078 height 43
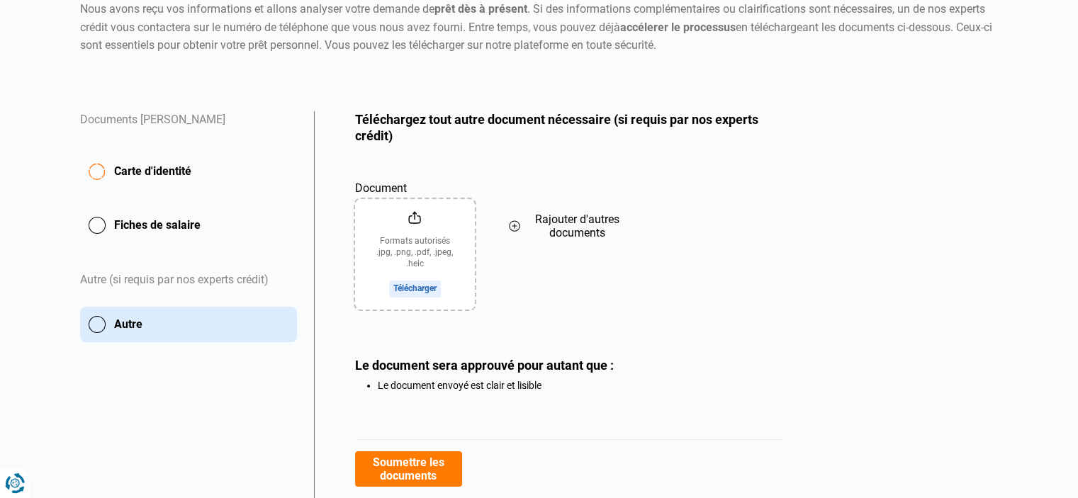
click at [159, 218] on button "Fiches de salaire" at bounding box center [188, 225] width 217 height 35
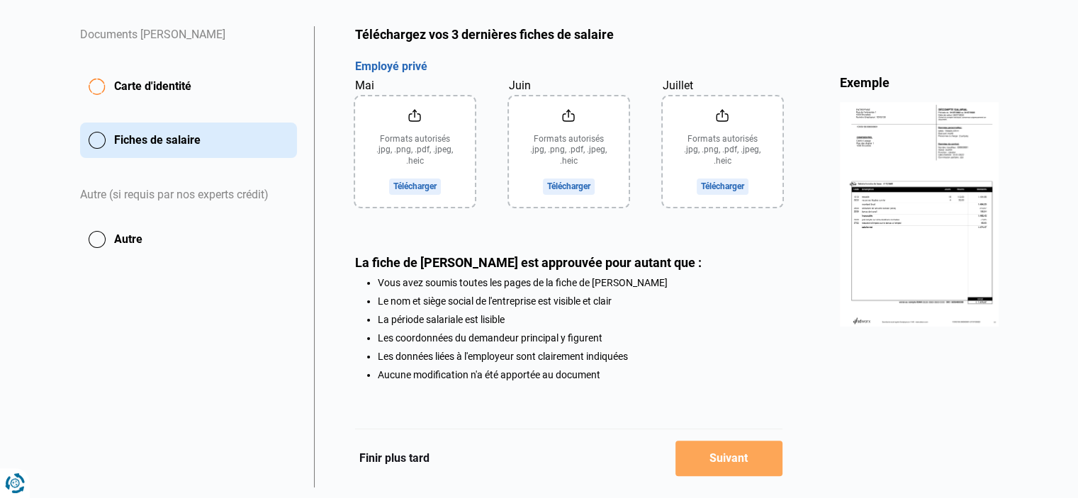
scroll to position [295, 0]
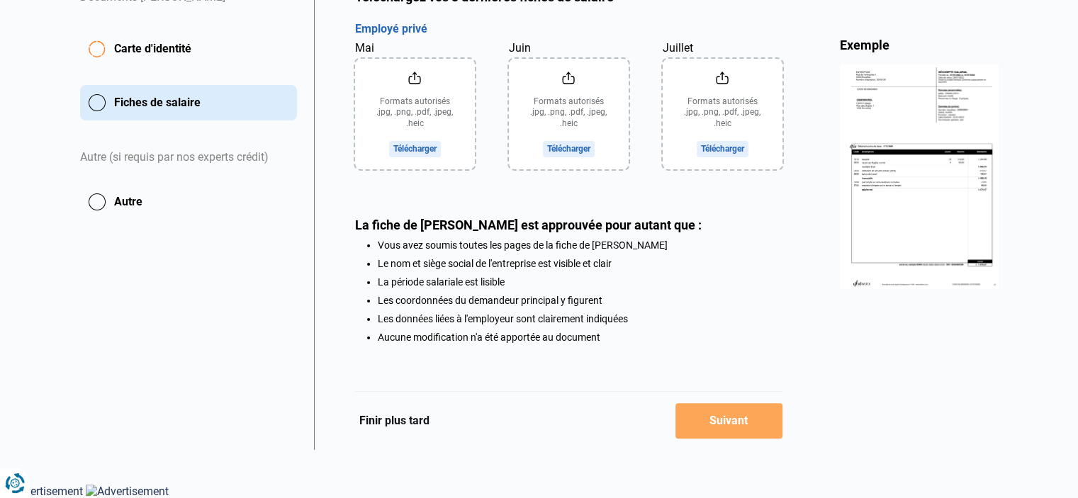
click at [155, 198] on button "Autre" at bounding box center [188, 201] width 217 height 35
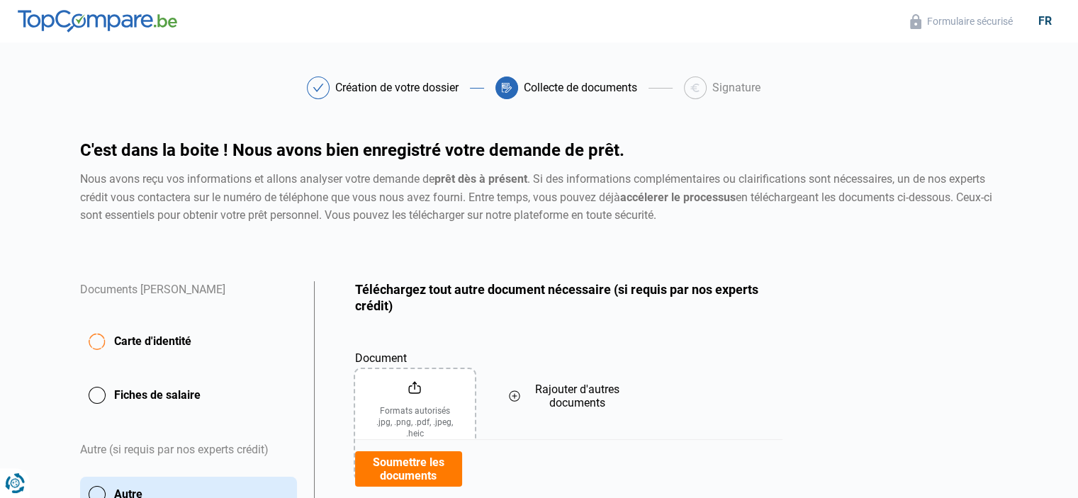
scroll to position [170, 0]
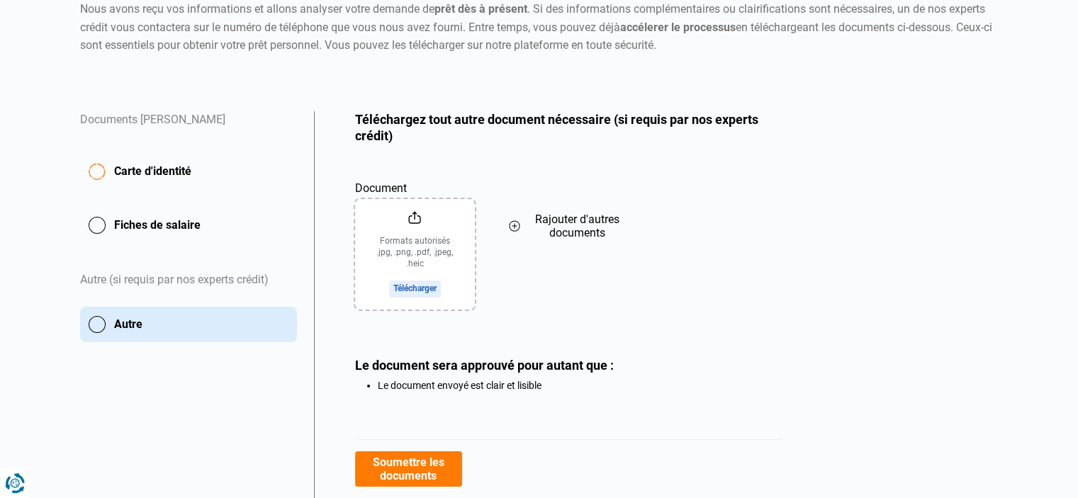
click at [153, 216] on button "Fiches de salaire" at bounding box center [188, 225] width 217 height 35
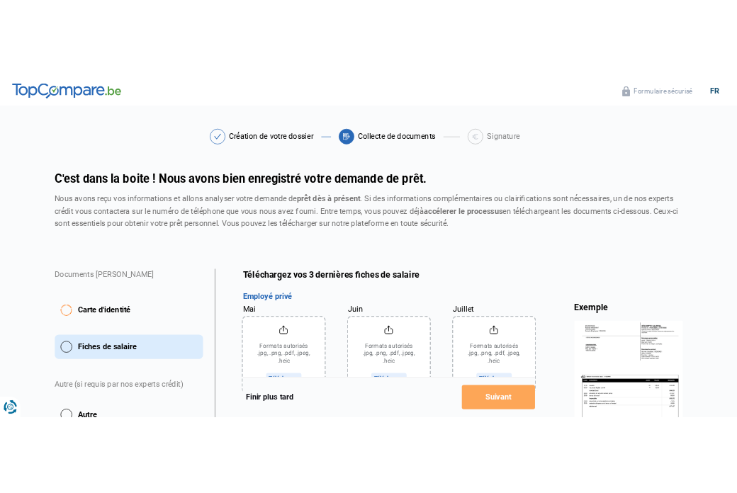
scroll to position [295, 0]
